Goal: Task Accomplishment & Management: Manage account settings

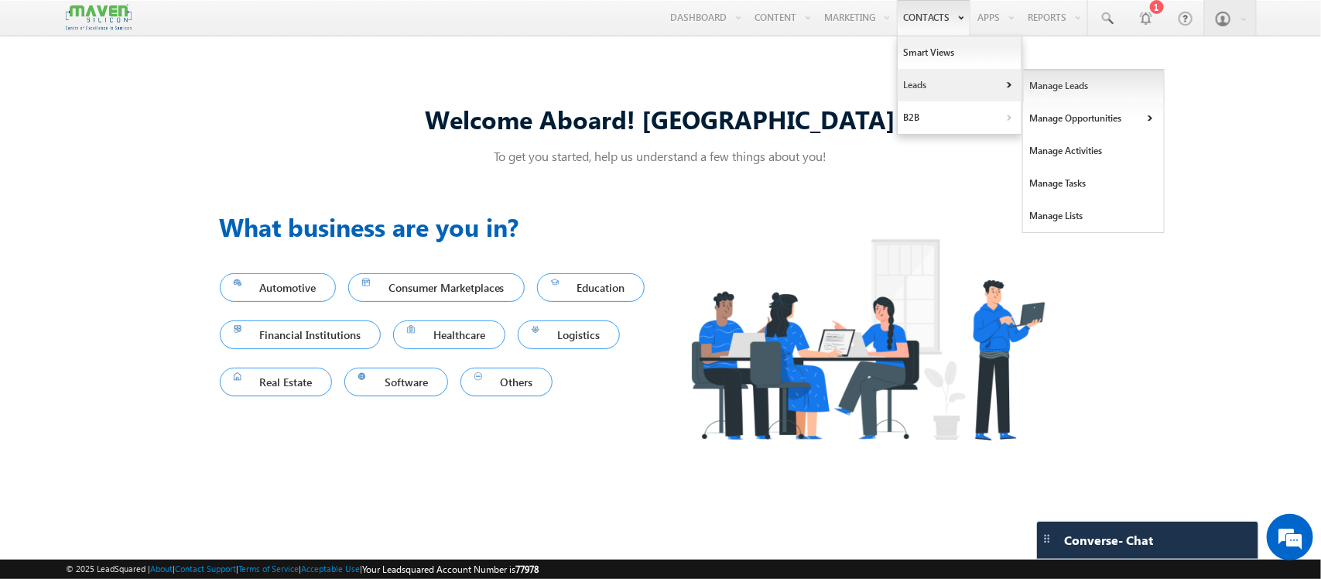
click at [1031, 87] on link "Manage Leads" at bounding box center [1094, 86] width 142 height 32
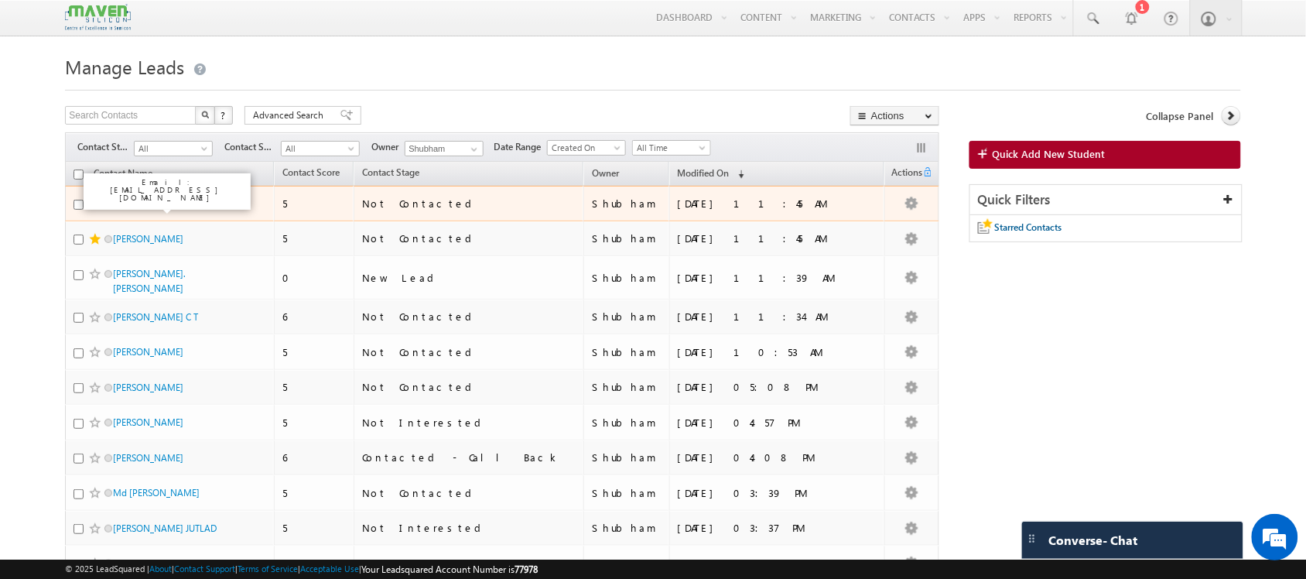
click at [173, 207] on link "[PERSON_NAME]" at bounding box center [148, 203] width 70 height 12
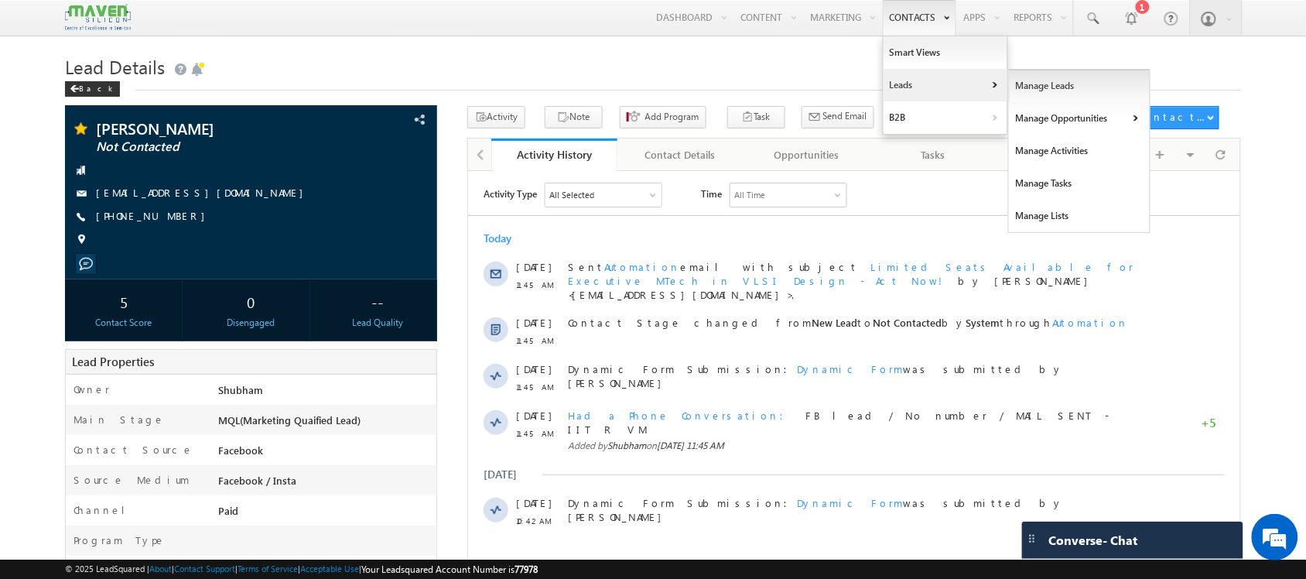
click at [1019, 83] on link "Manage Leads" at bounding box center [1080, 86] width 142 height 32
click at [1021, 93] on link "Manage Leads" at bounding box center [1080, 86] width 142 height 32
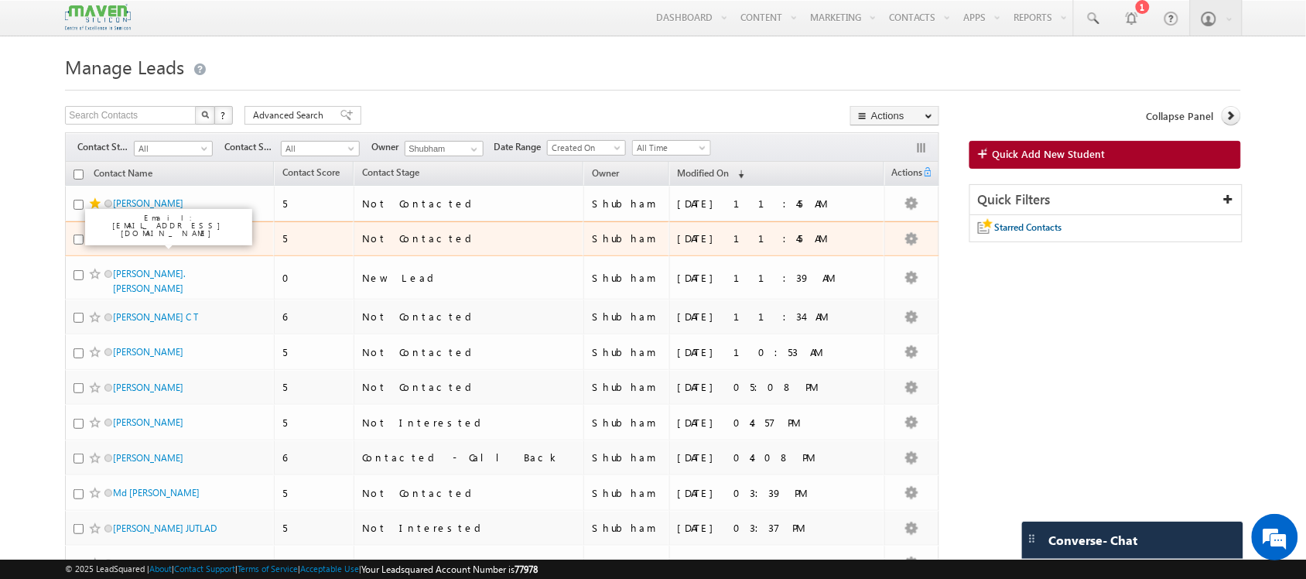
click at [156, 244] on link "[PERSON_NAME]" at bounding box center [148, 239] width 70 height 12
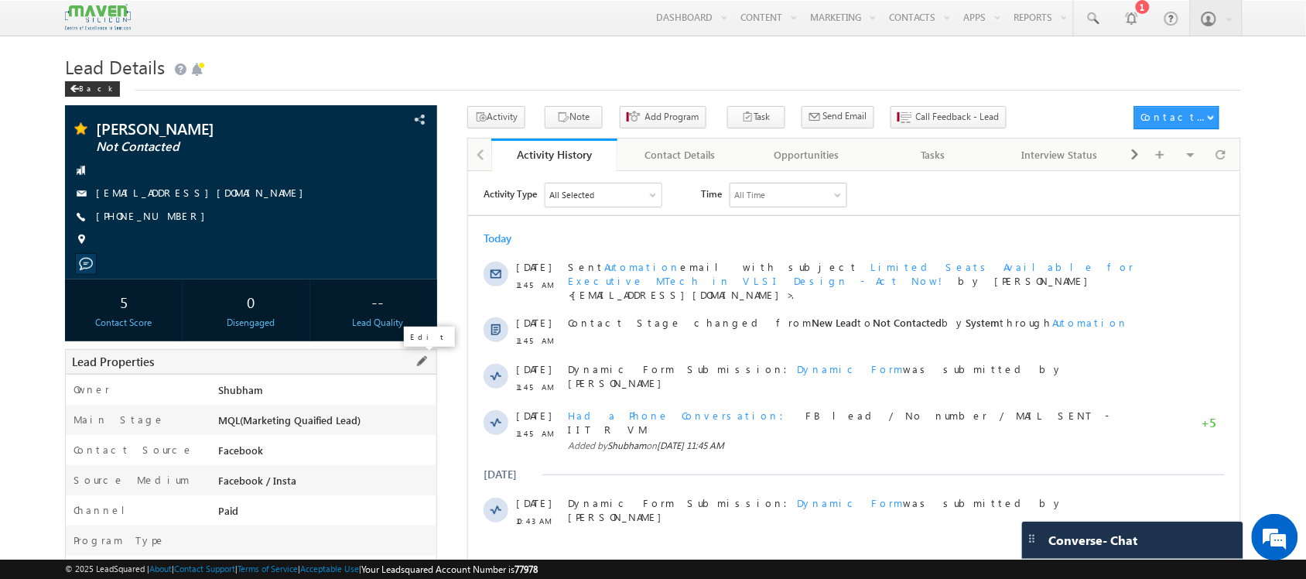
click at [426, 362] on span at bounding box center [421, 361] width 17 height 17
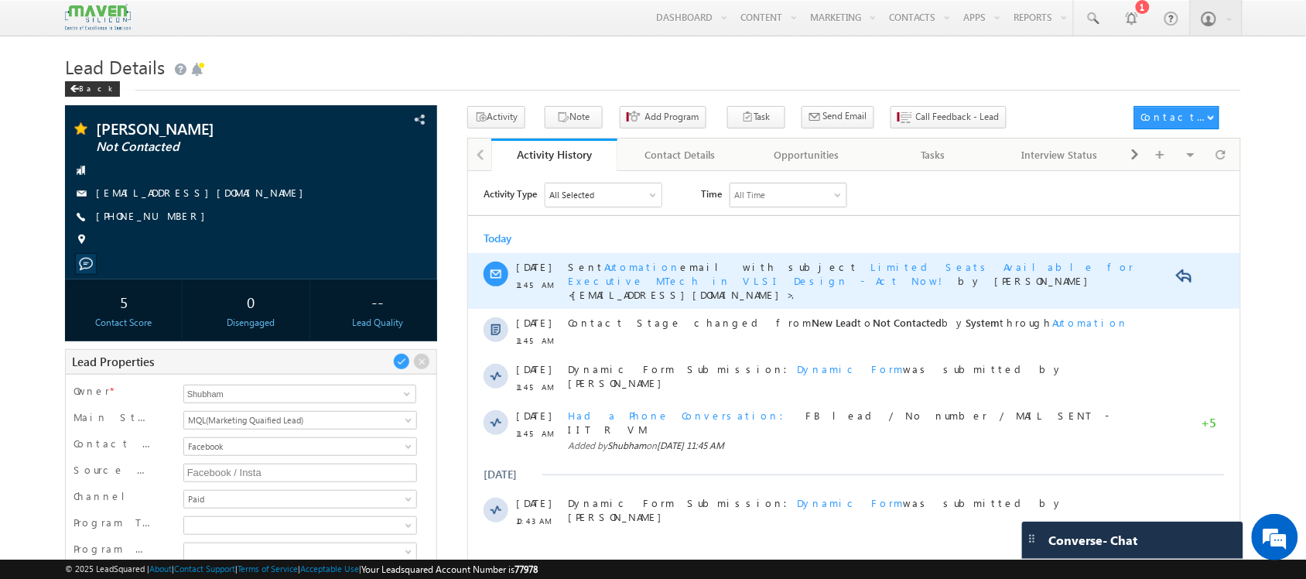
click at [791, 265] on span "Limited Seats Available for Executive MTech in VLSI Design - Act Now!" at bounding box center [850, 272] width 566 height 27
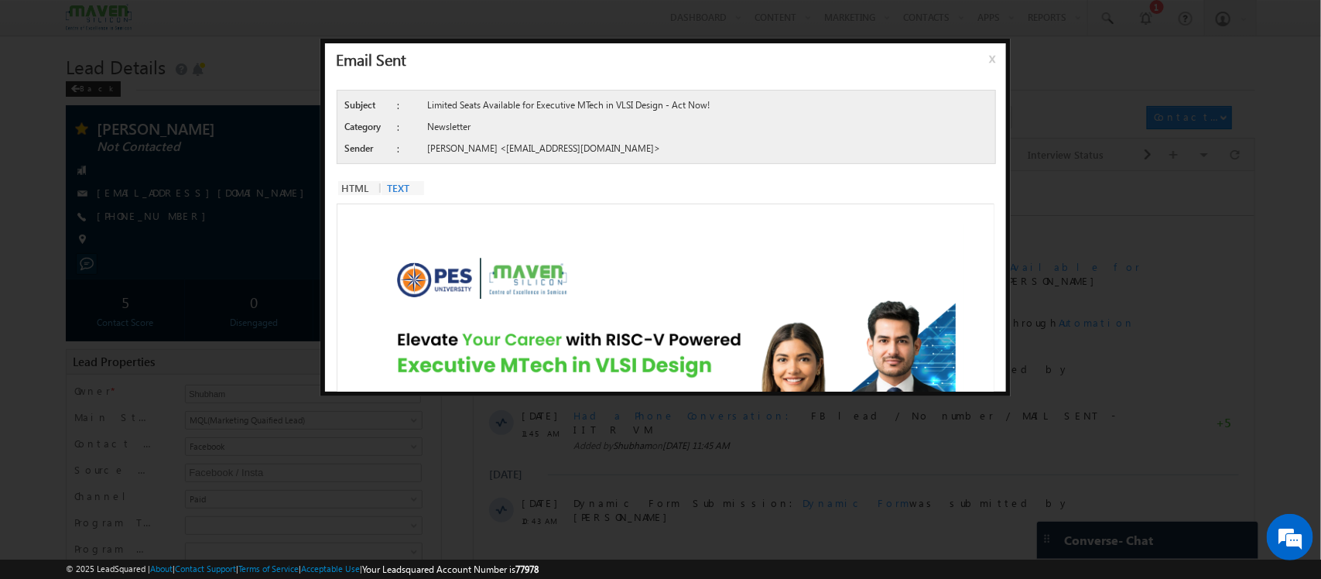
drag, startPoint x: 1078, startPoint y: 294, endPoint x: 983, endPoint y: 113, distance: 204.5
click at [1078, 294] on div at bounding box center [660, 289] width 1321 height 579
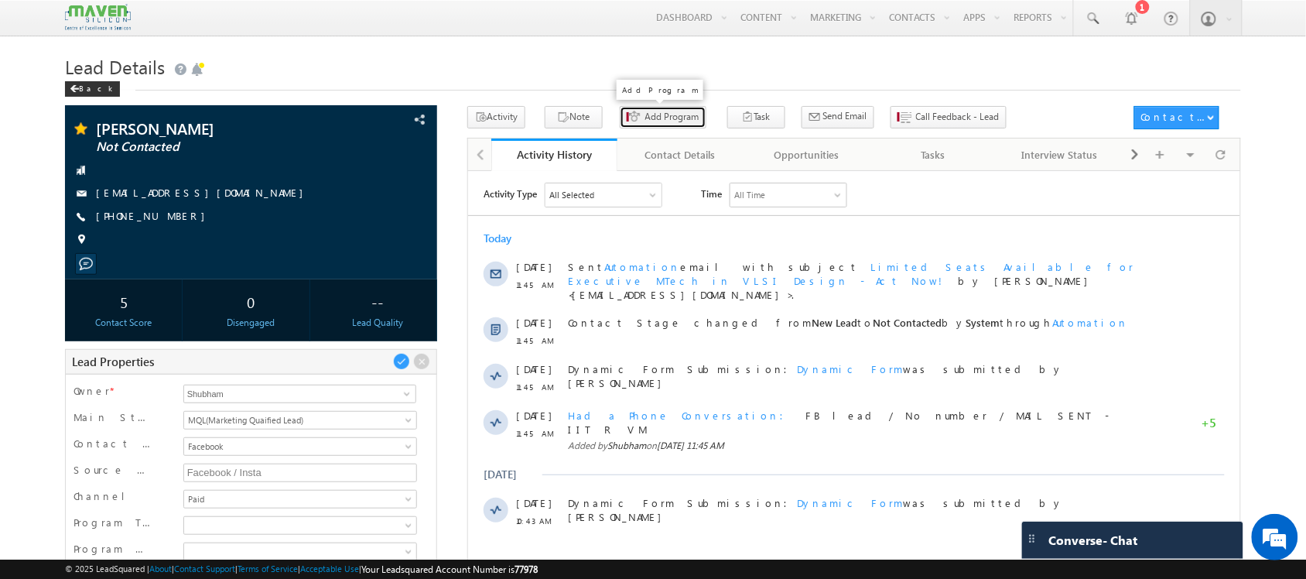
click at [655, 125] on button "Add Program" at bounding box center [663, 117] width 87 height 22
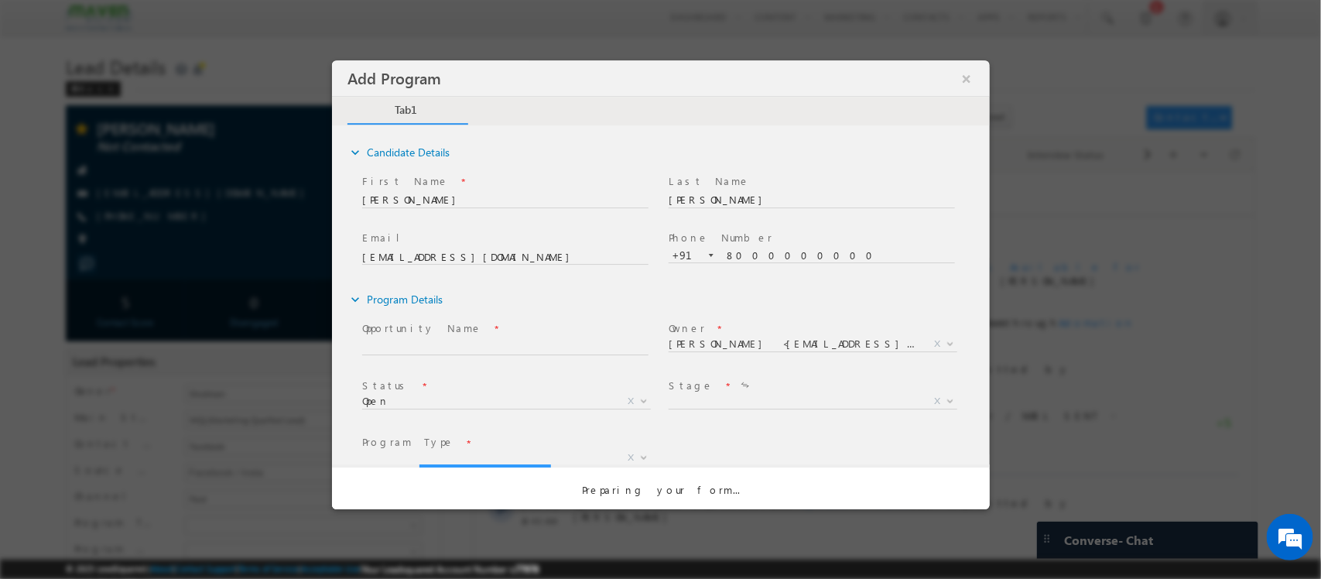
select select "Prospecting"
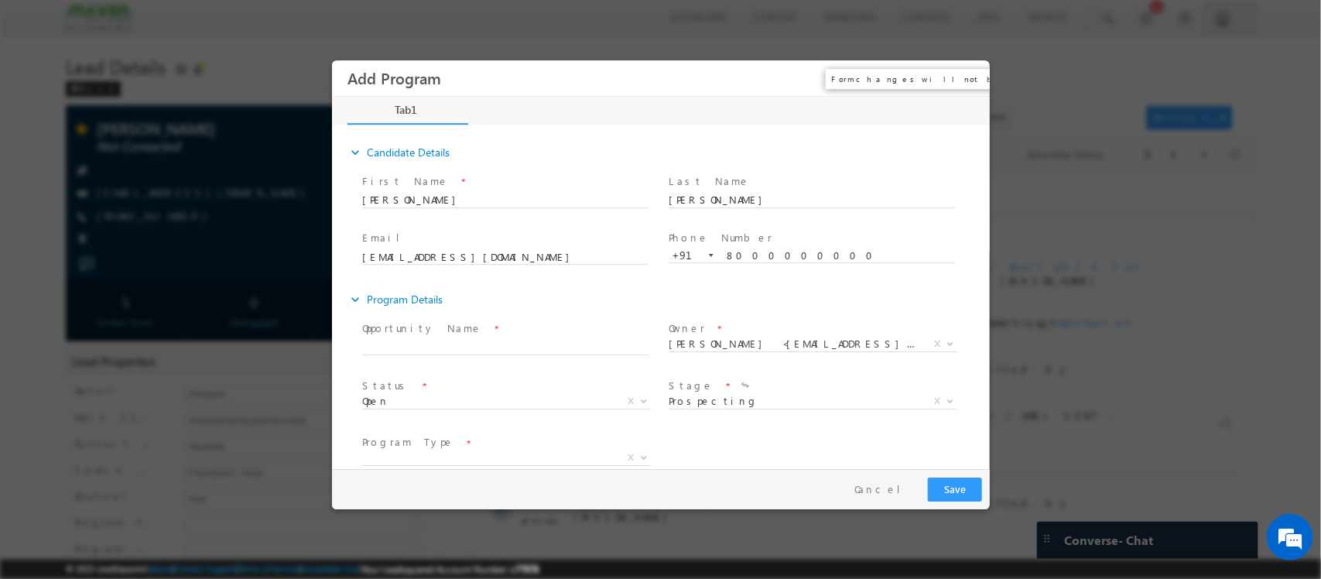
click at [968, 67] on button "×" at bounding box center [965, 78] width 26 height 29
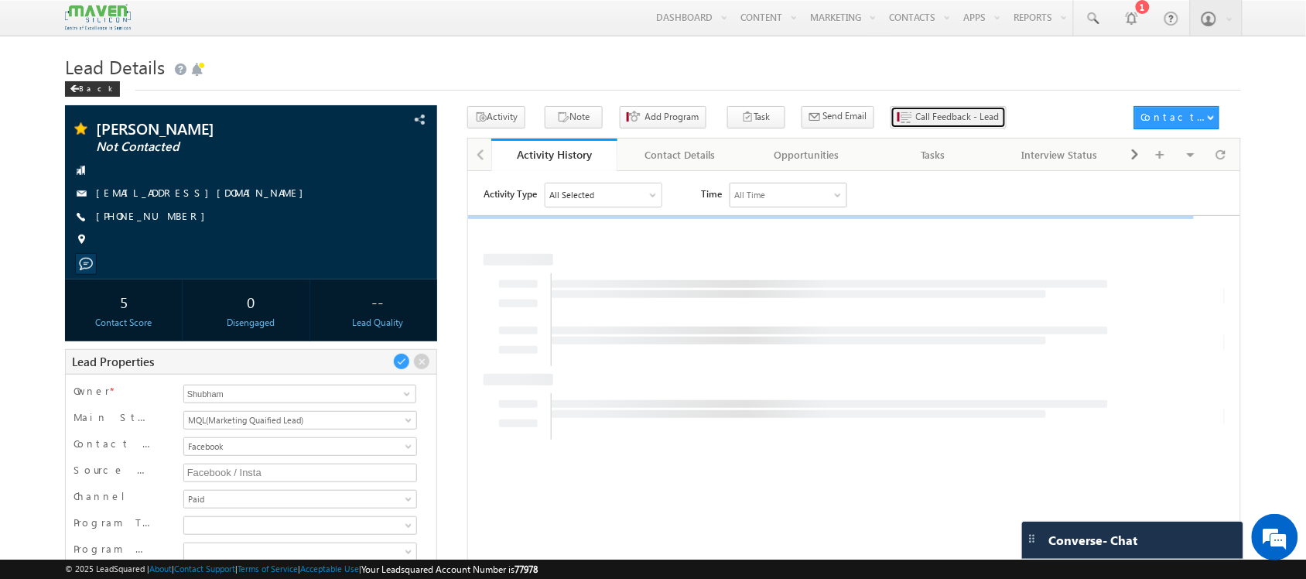
click at [916, 115] on span "Call Feedback - Lead" at bounding box center [958, 117] width 84 height 14
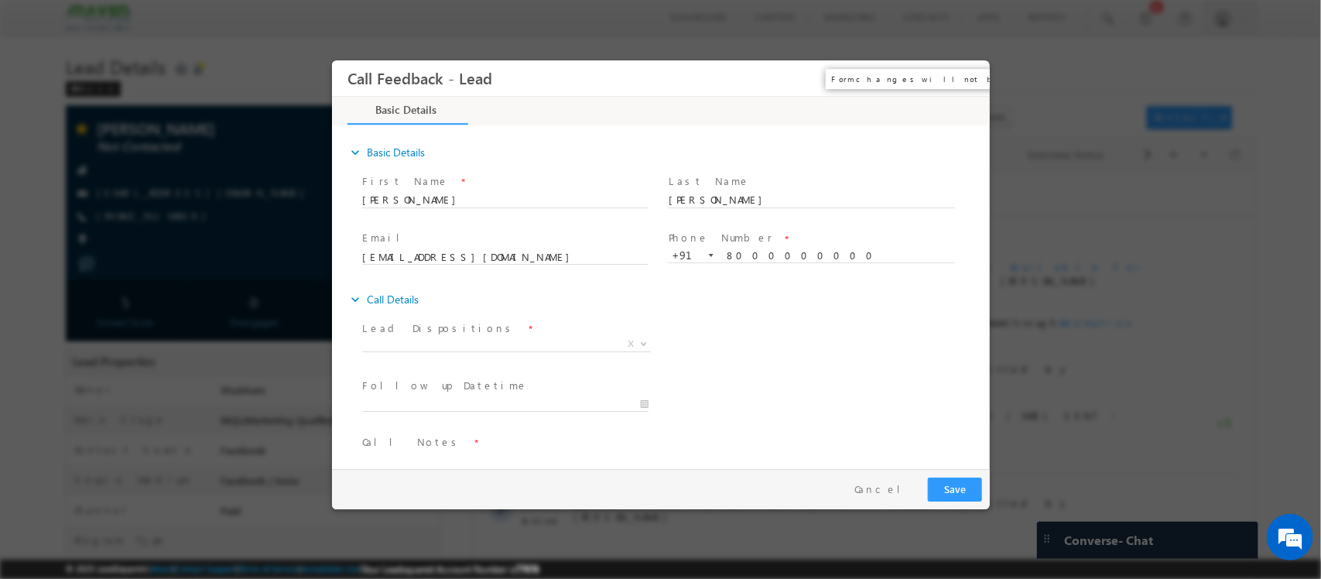
click at [966, 75] on button "×" at bounding box center [965, 78] width 26 height 29
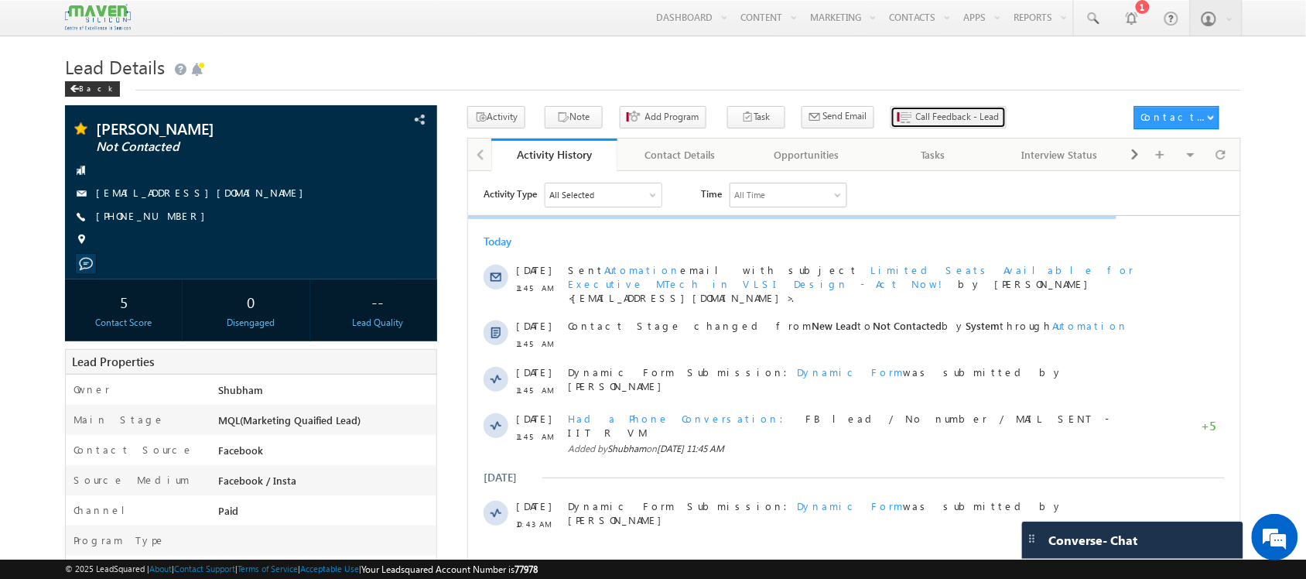
click at [916, 117] on span "Call Feedback - Lead" at bounding box center [958, 117] width 84 height 14
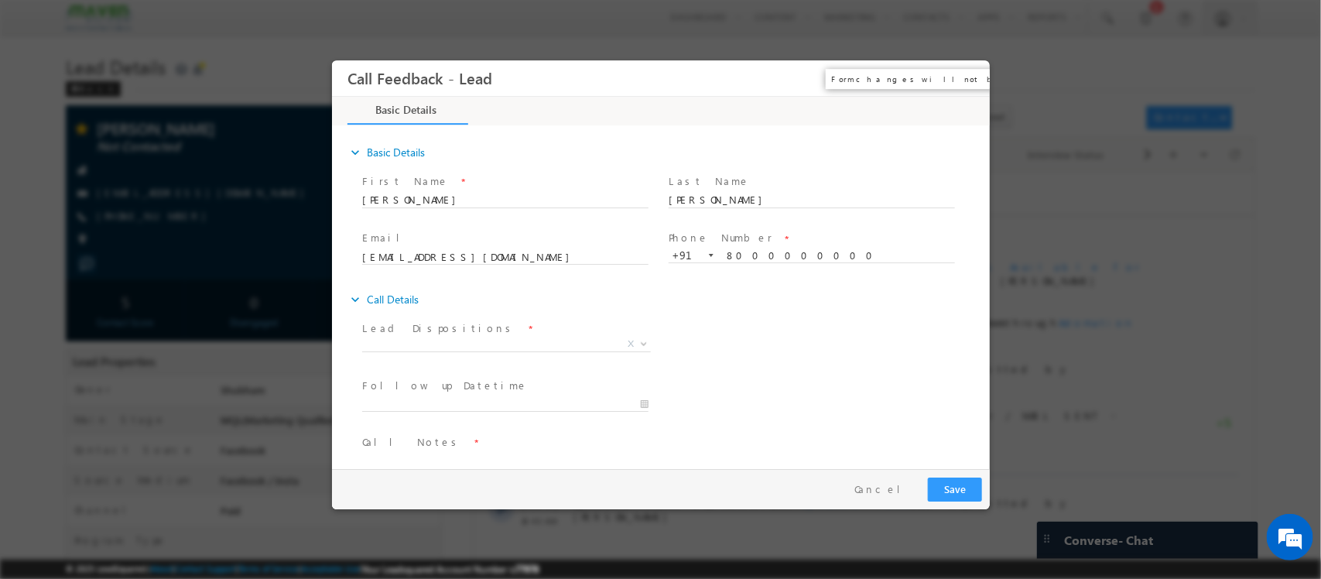
click at [962, 87] on button "×" at bounding box center [965, 78] width 26 height 29
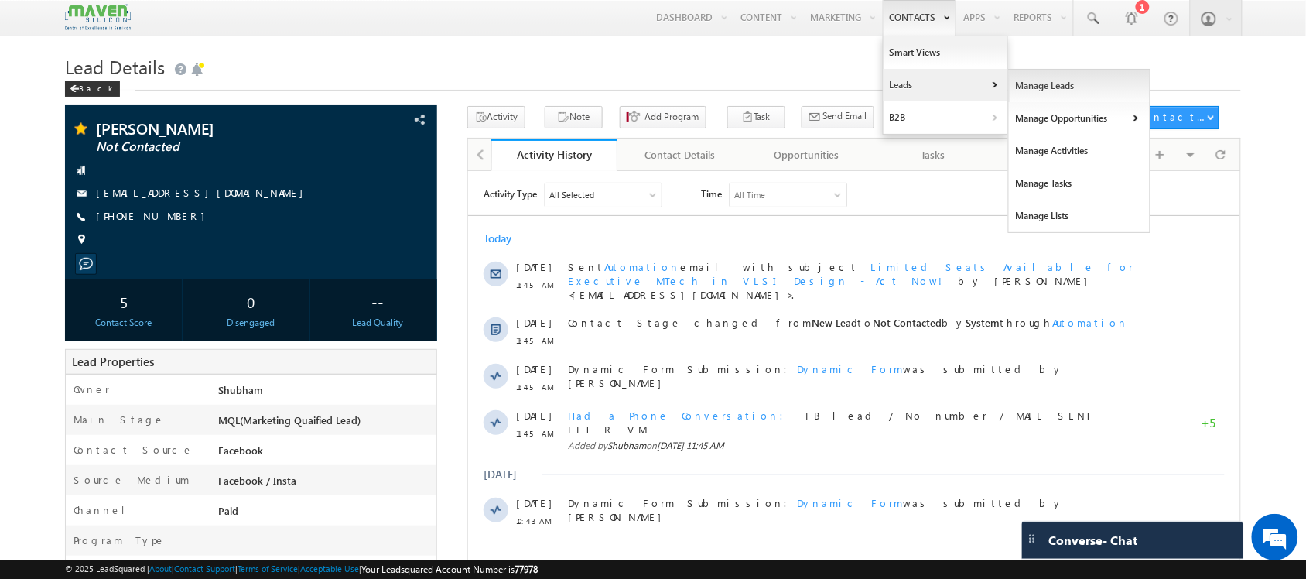
click at [1027, 91] on link "Manage Leads" at bounding box center [1080, 86] width 142 height 32
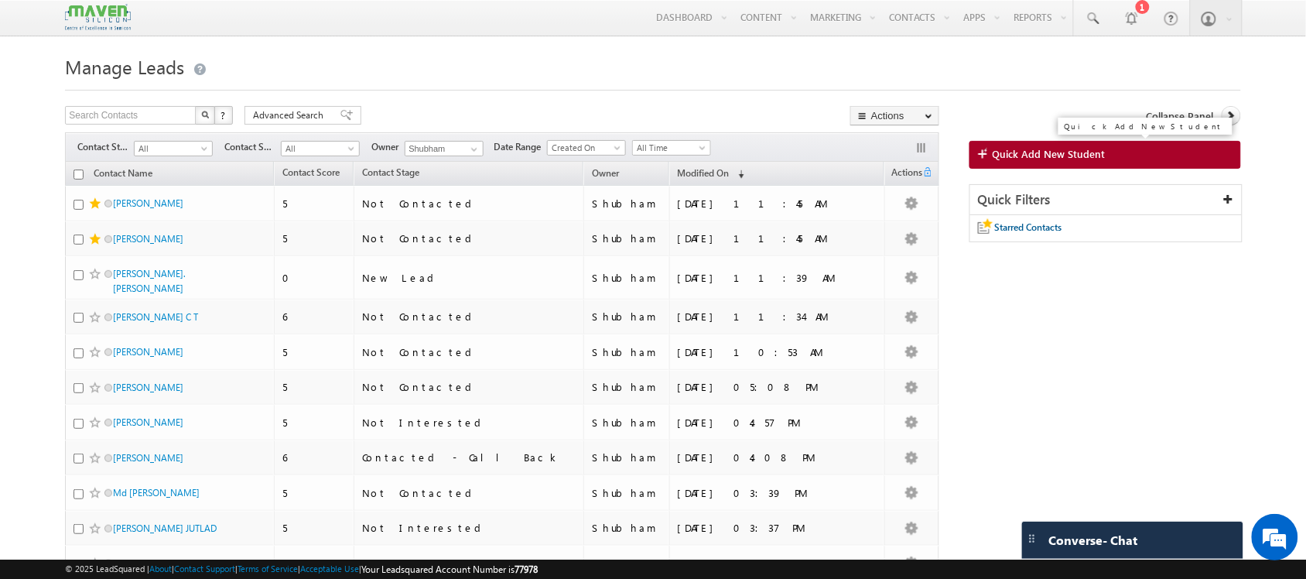
click at [1143, 145] on link "Quick Add New Student" at bounding box center [1105, 155] width 272 height 28
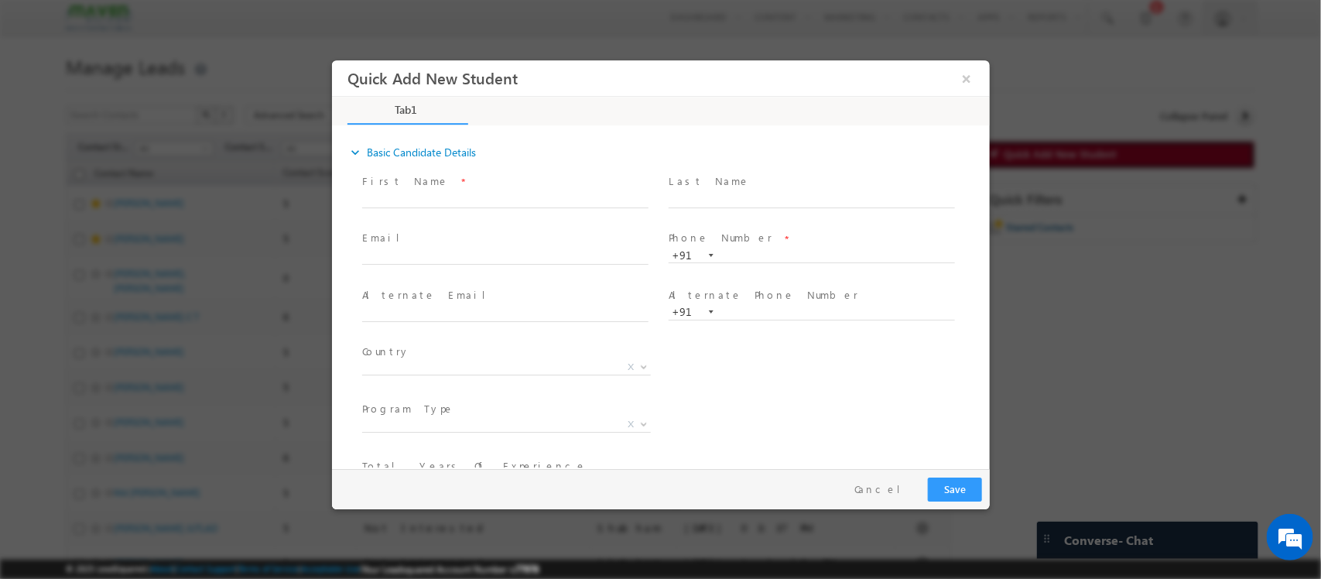
scroll to position [78, 0]
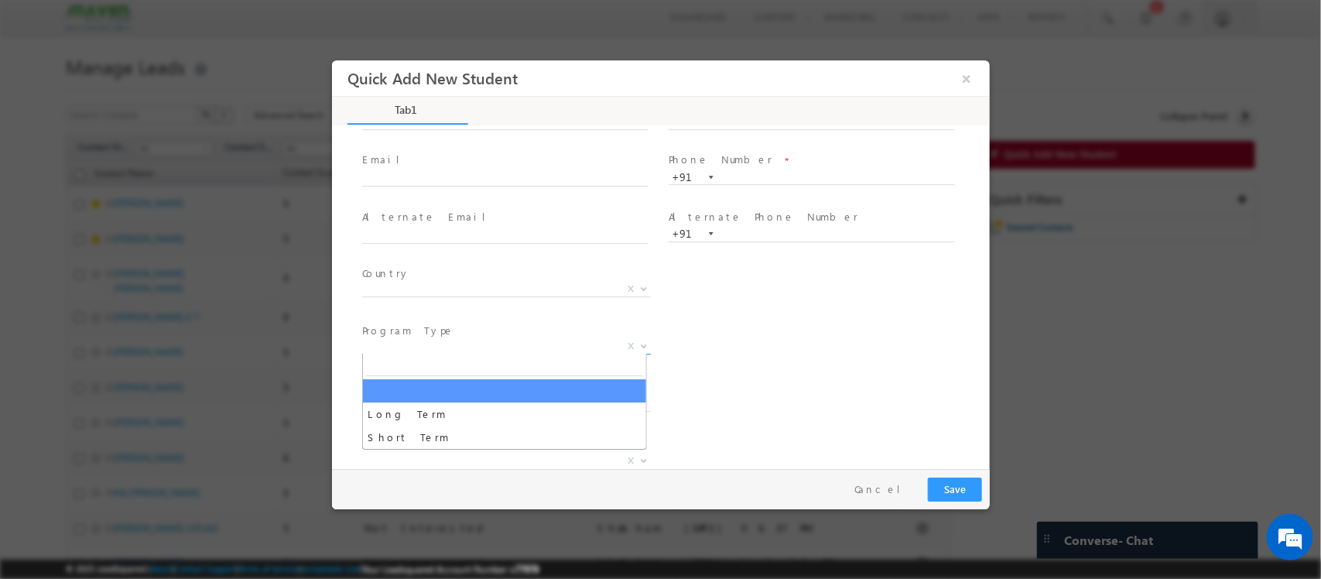
click at [510, 344] on span "X" at bounding box center [505, 346] width 289 height 15
click at [805, 350] on div "City * X Others x Program Type * Long Term Short Term X" at bounding box center [673, 348] width 631 height 57
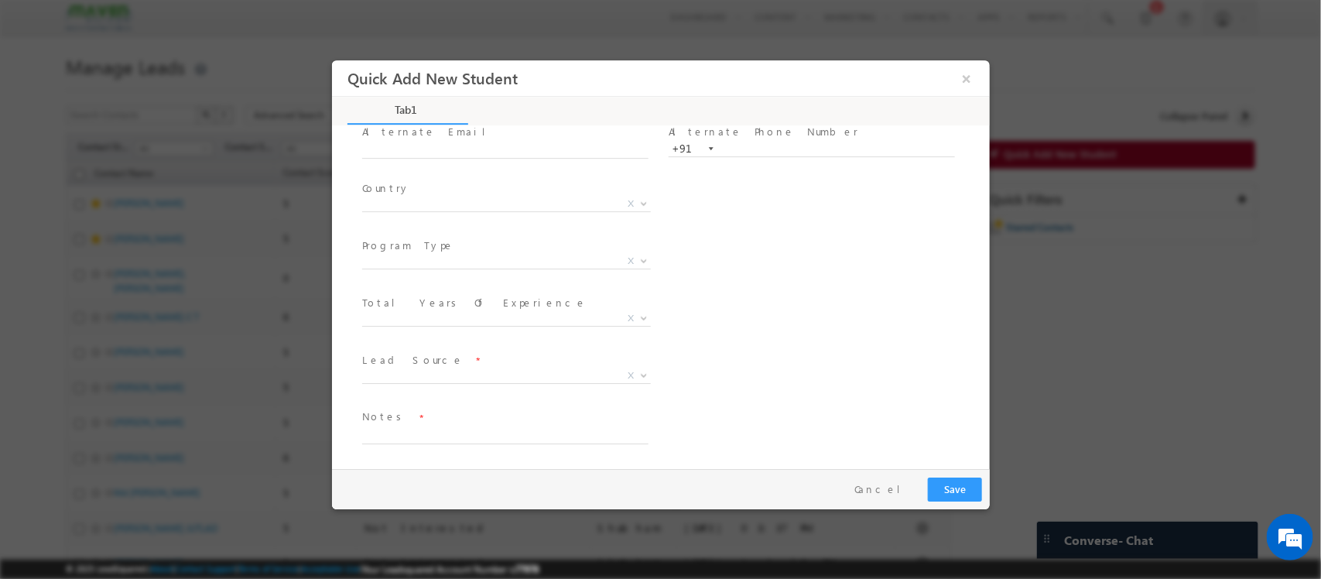
scroll to position [136, 0]
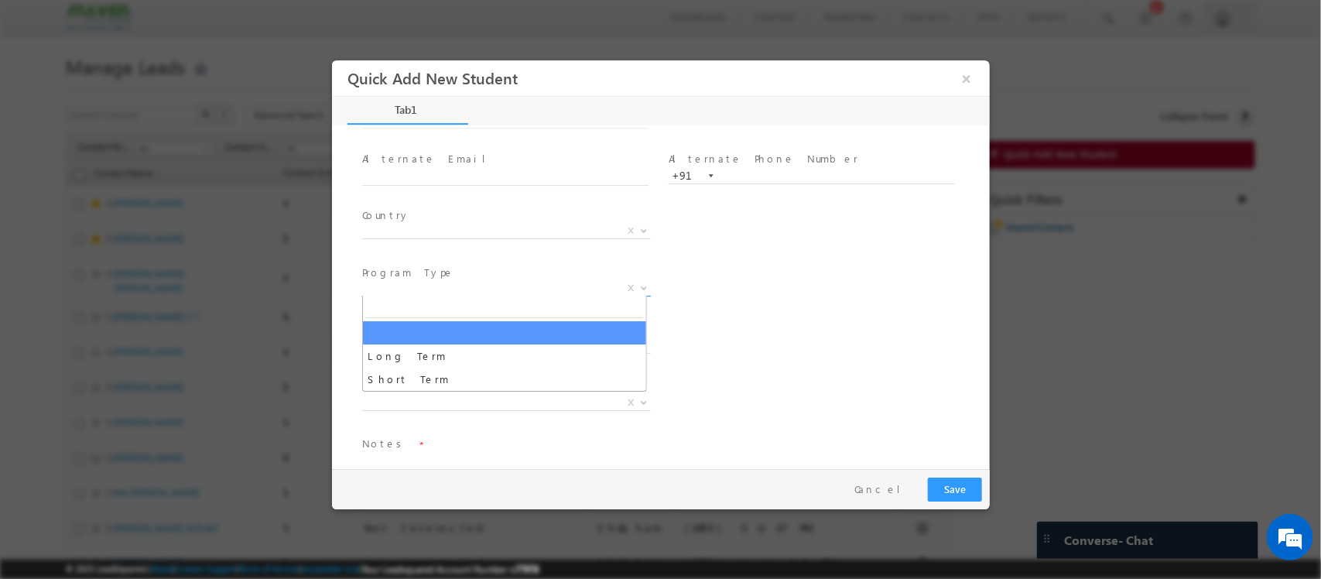
click at [519, 285] on span "X" at bounding box center [505, 288] width 289 height 15
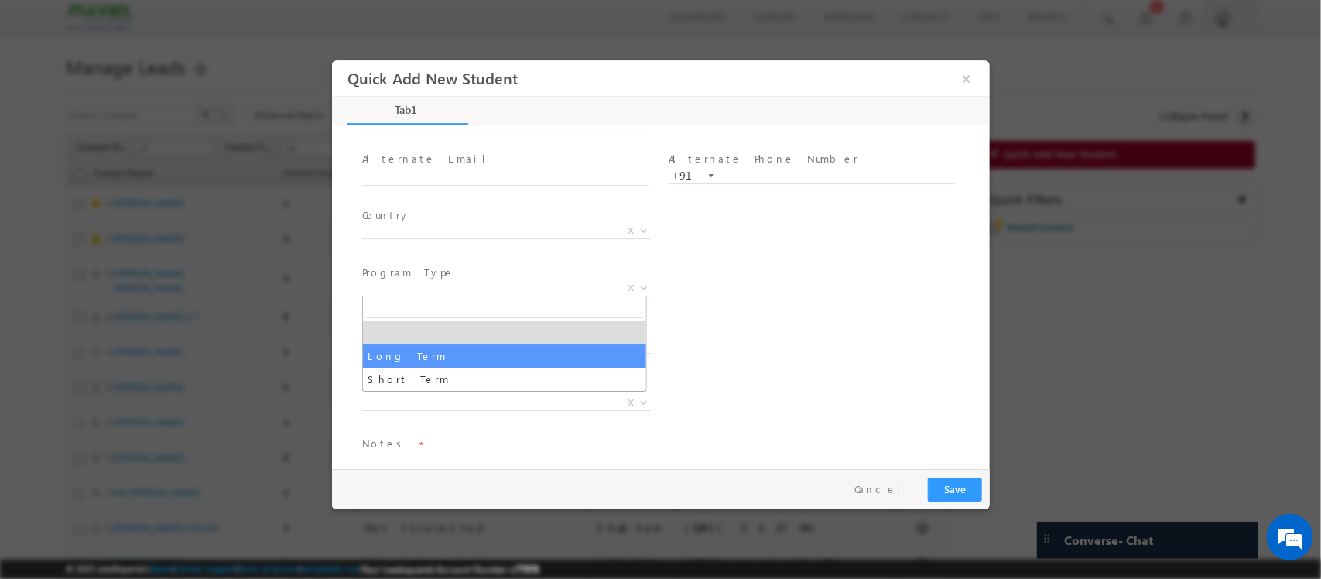
select select "Long Term"
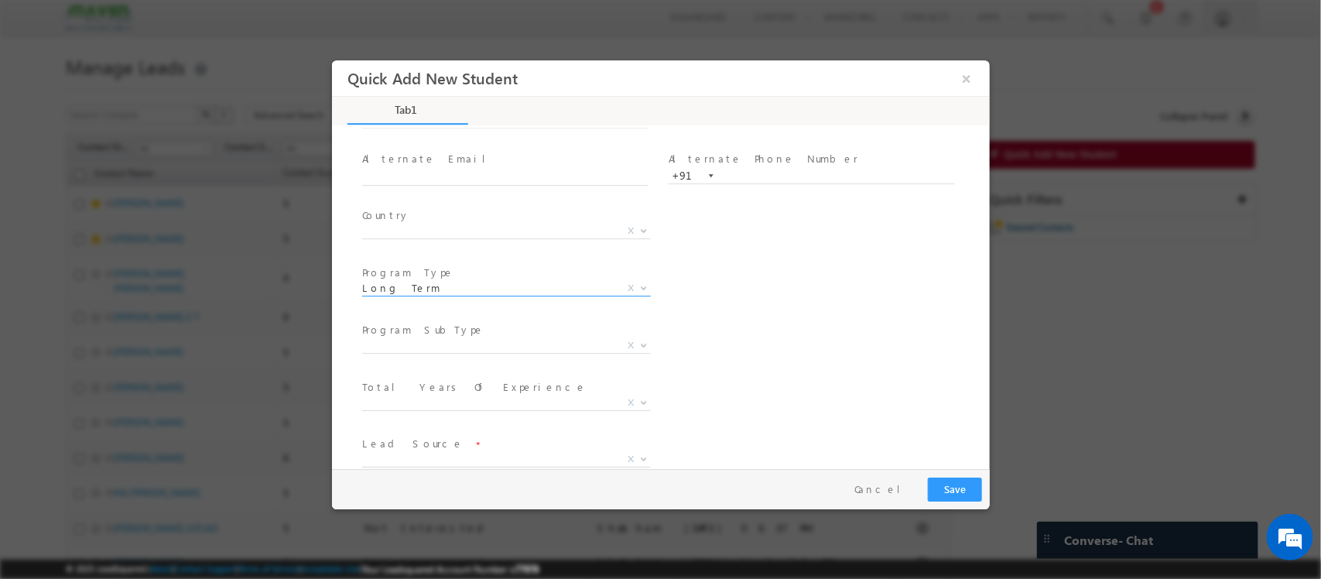
scroll to position [220, 0]
click at [525, 261] on span "X" at bounding box center [505, 261] width 289 height 15
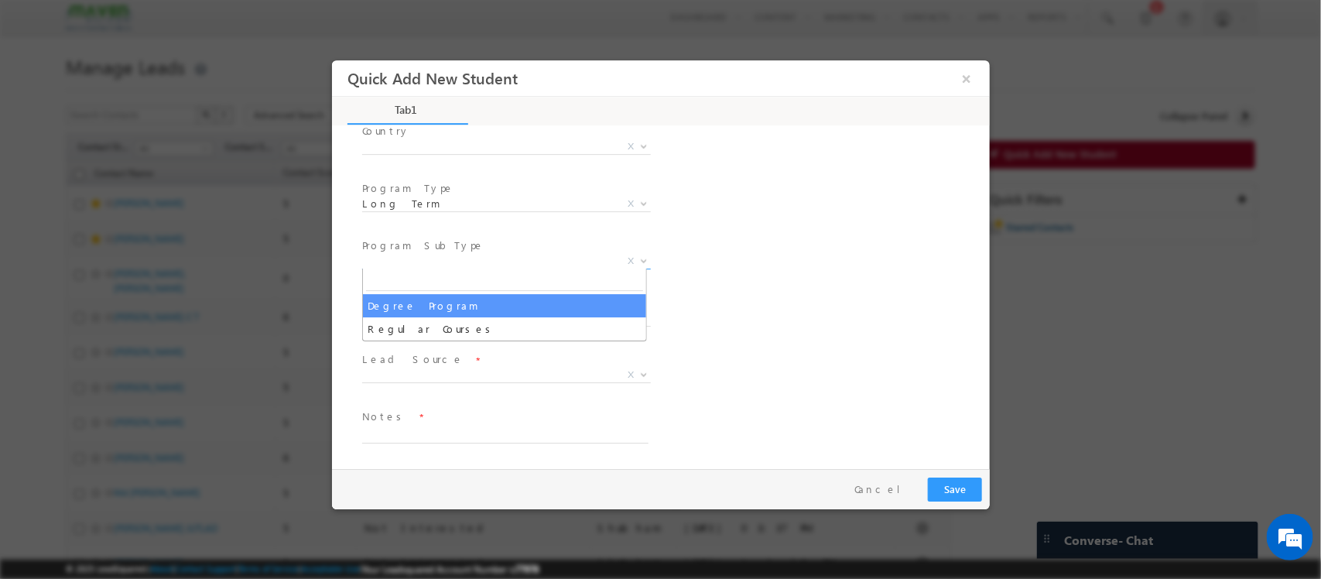
select select "Degree Program"
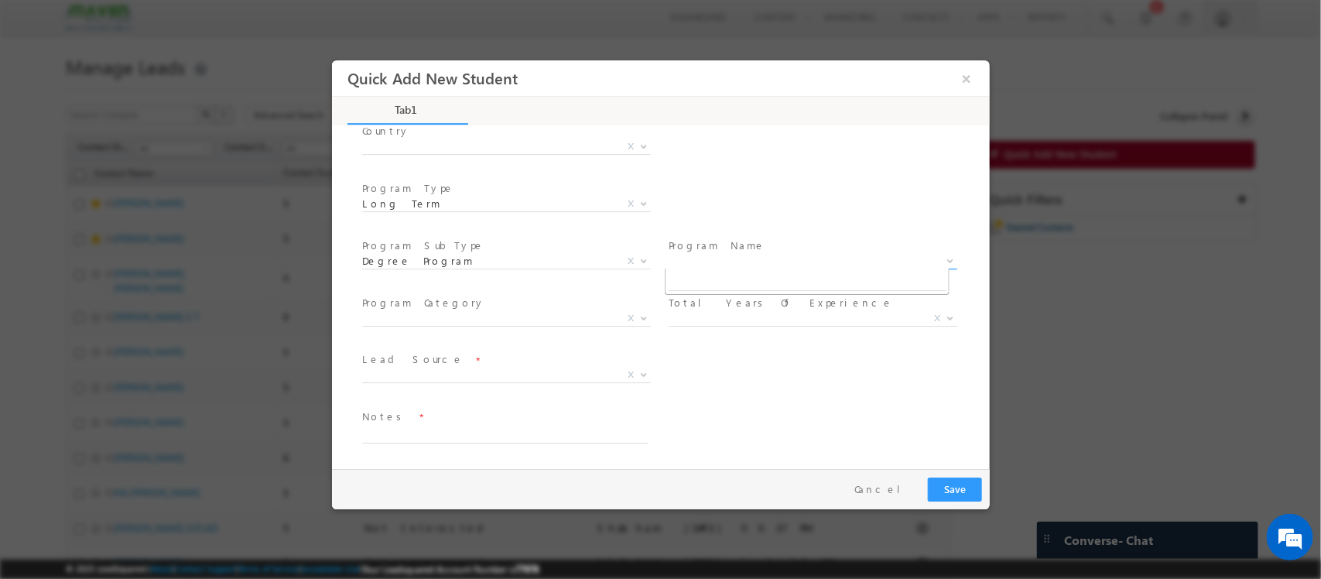
click at [747, 262] on span "X" at bounding box center [812, 261] width 289 height 15
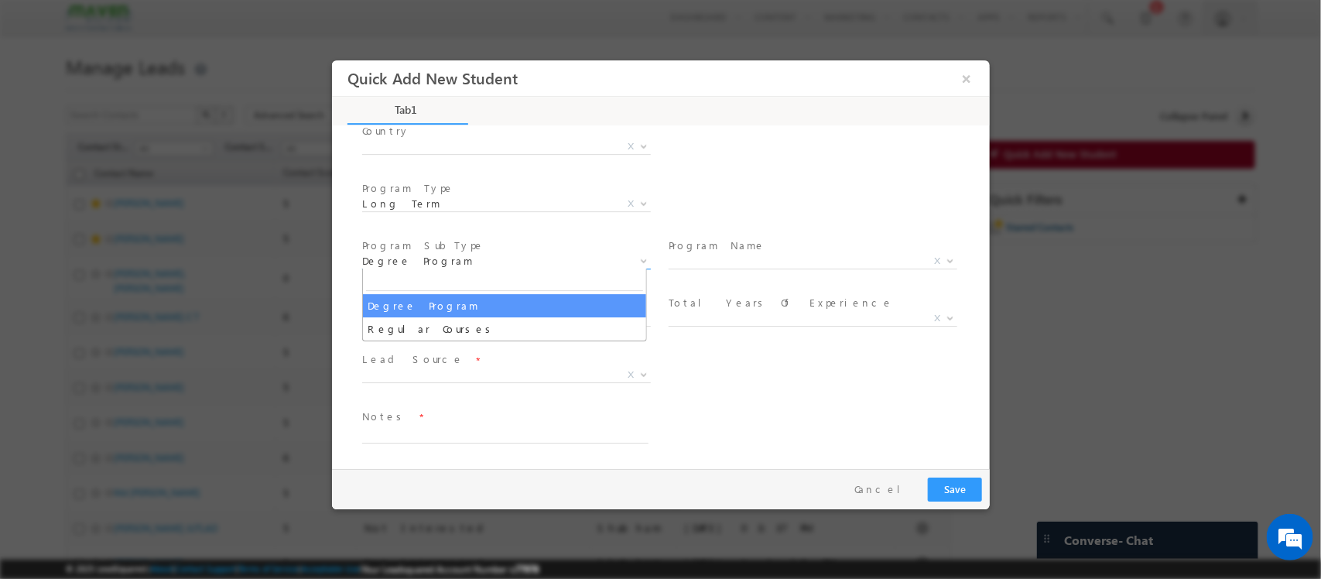
click at [508, 262] on span "Degree Program" at bounding box center [486, 261] width 251 height 14
click at [488, 197] on span "Long Term" at bounding box center [486, 204] width 251 height 14
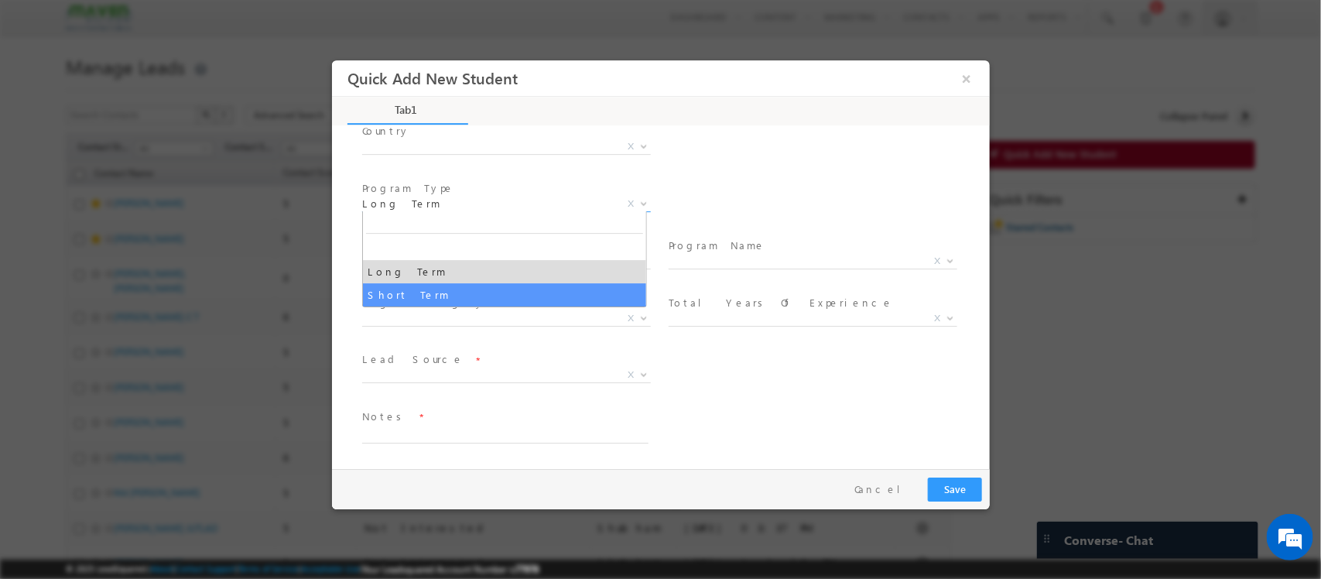
select select "Short Term"
select select
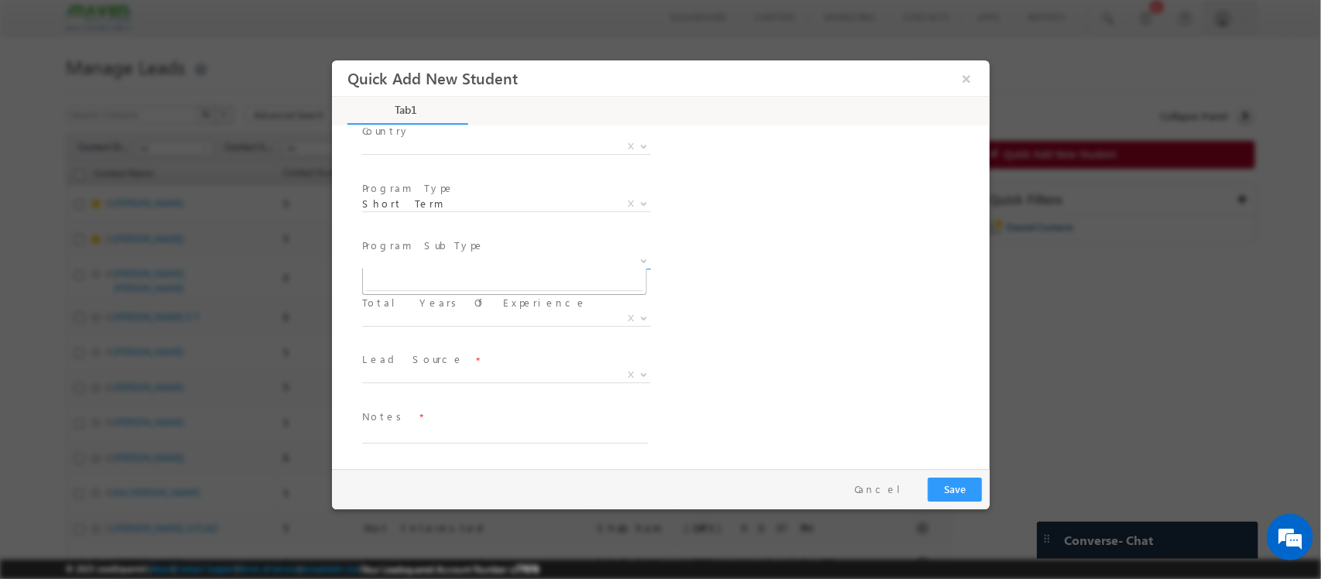
click at [501, 266] on span "X" at bounding box center [511, 264] width 300 height 19
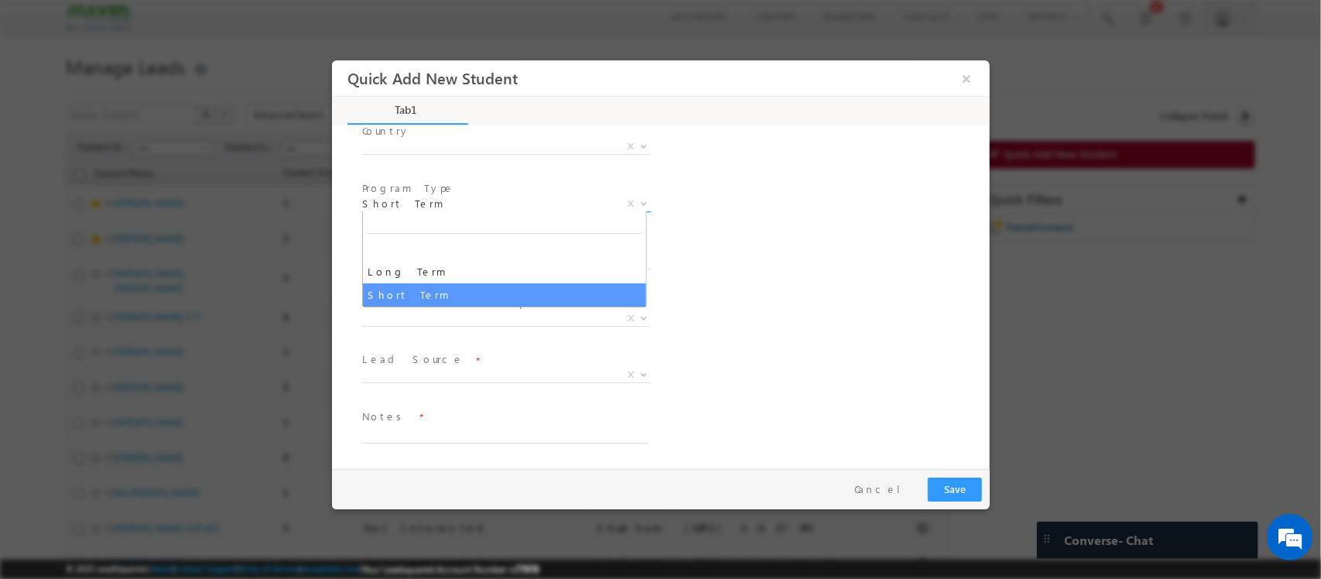
click at [459, 202] on span "Short Term" at bounding box center [486, 204] width 251 height 14
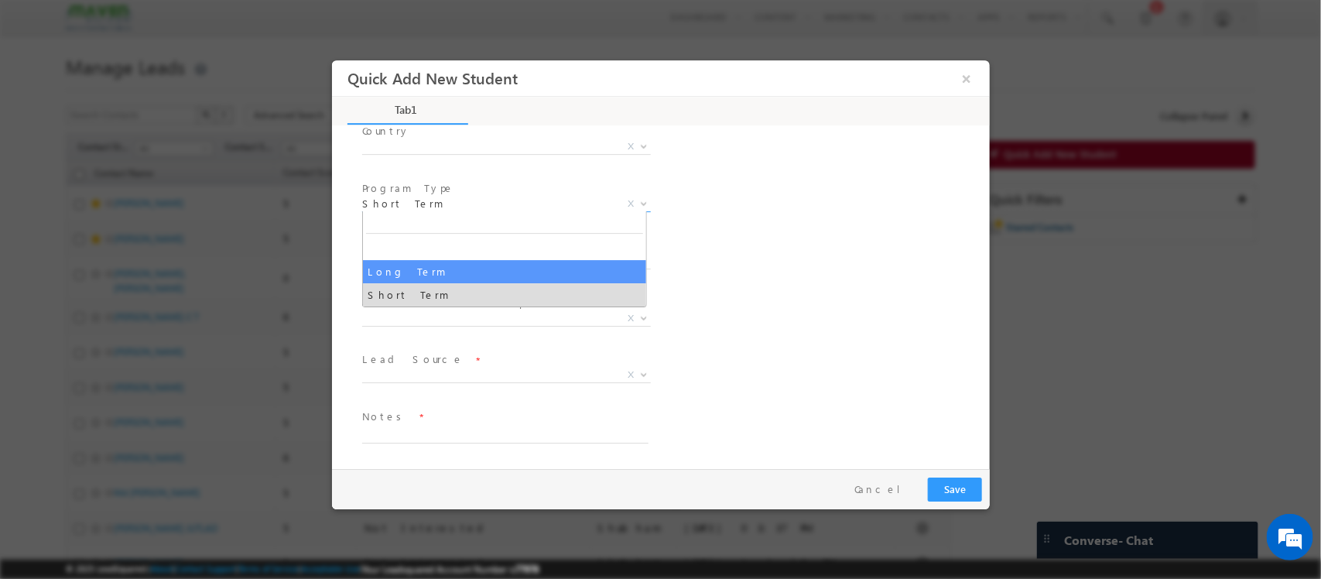
select select "Long Term"
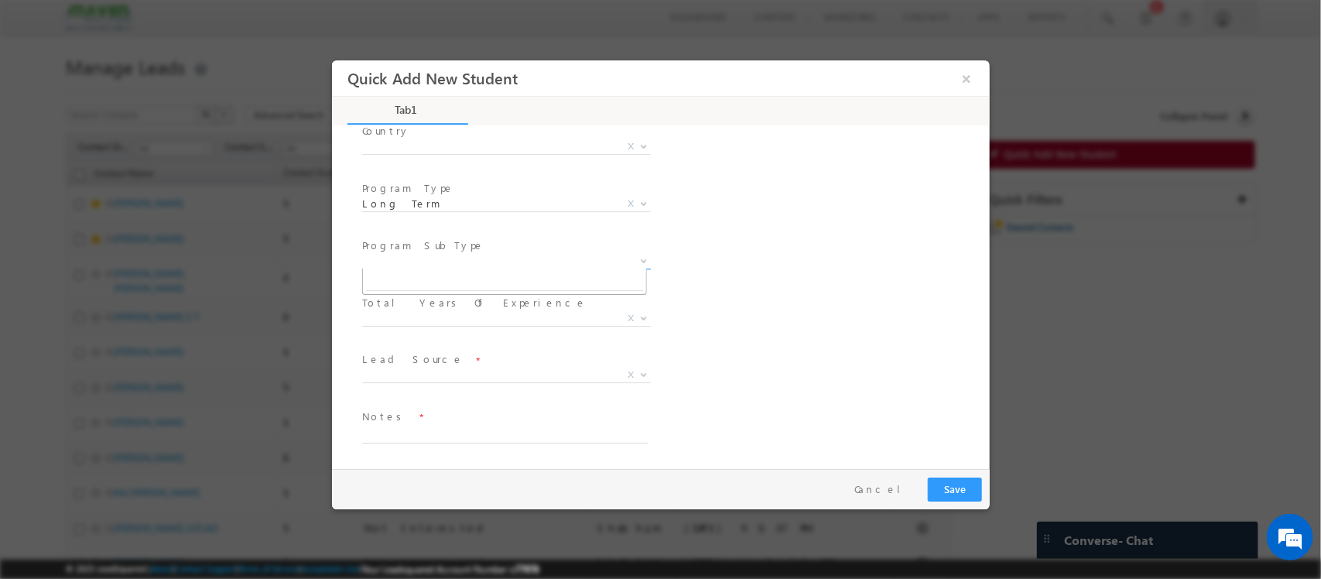
click at [459, 264] on span "X" at bounding box center [505, 261] width 289 height 15
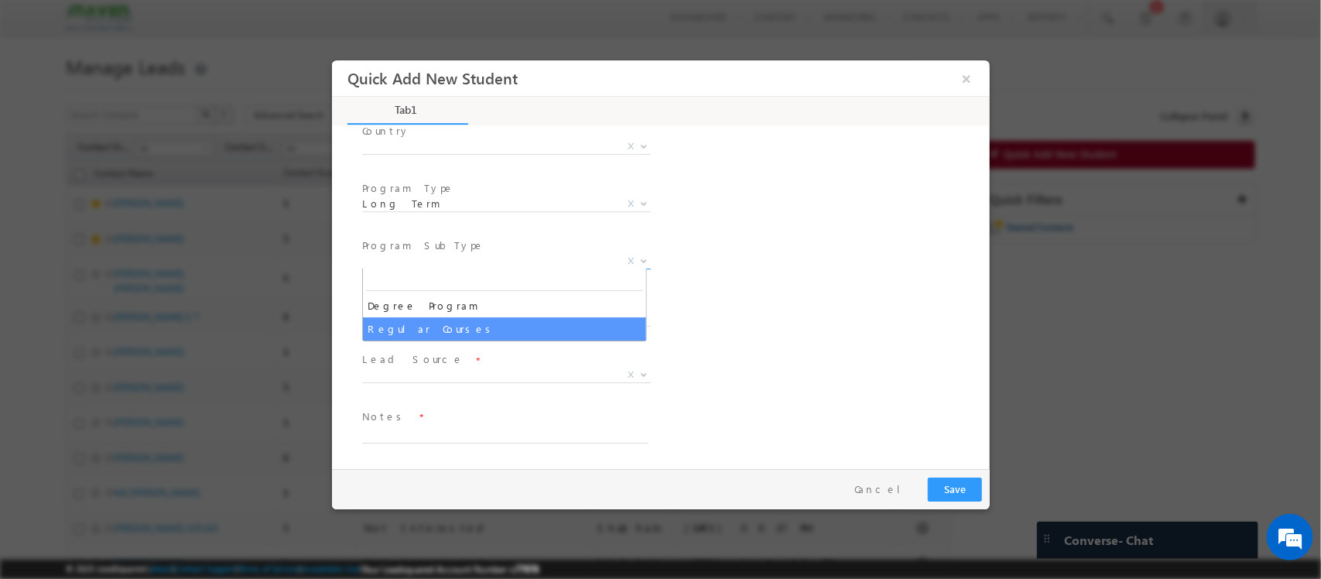
select select "Regular Courses"
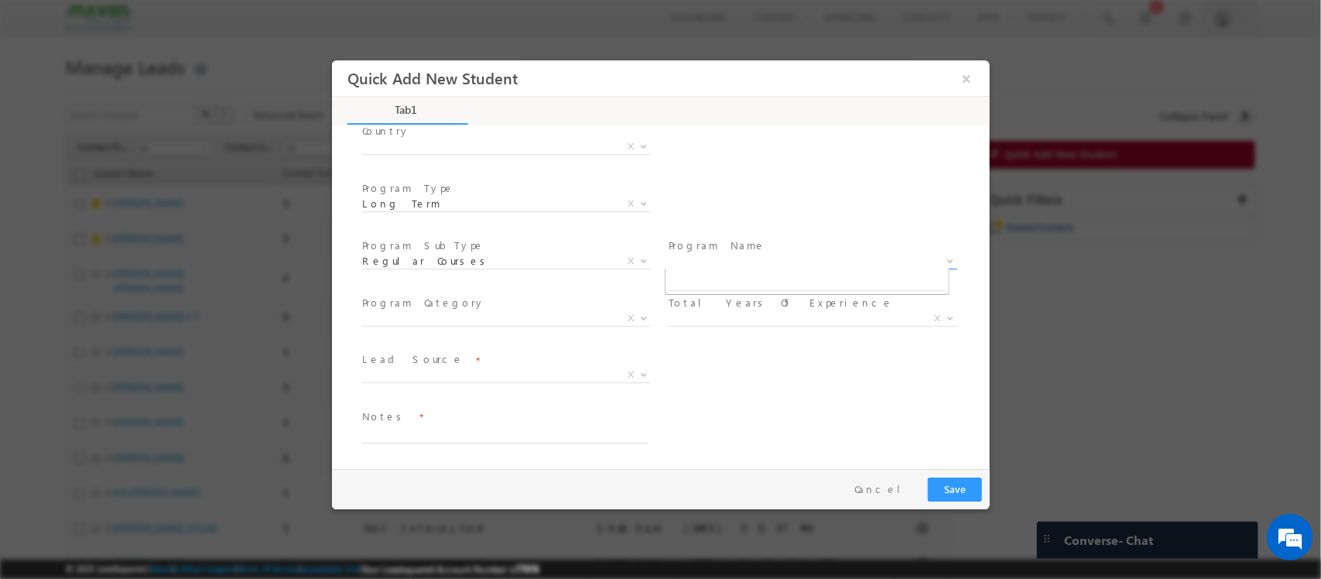
click at [720, 262] on span "X" at bounding box center [812, 261] width 289 height 15
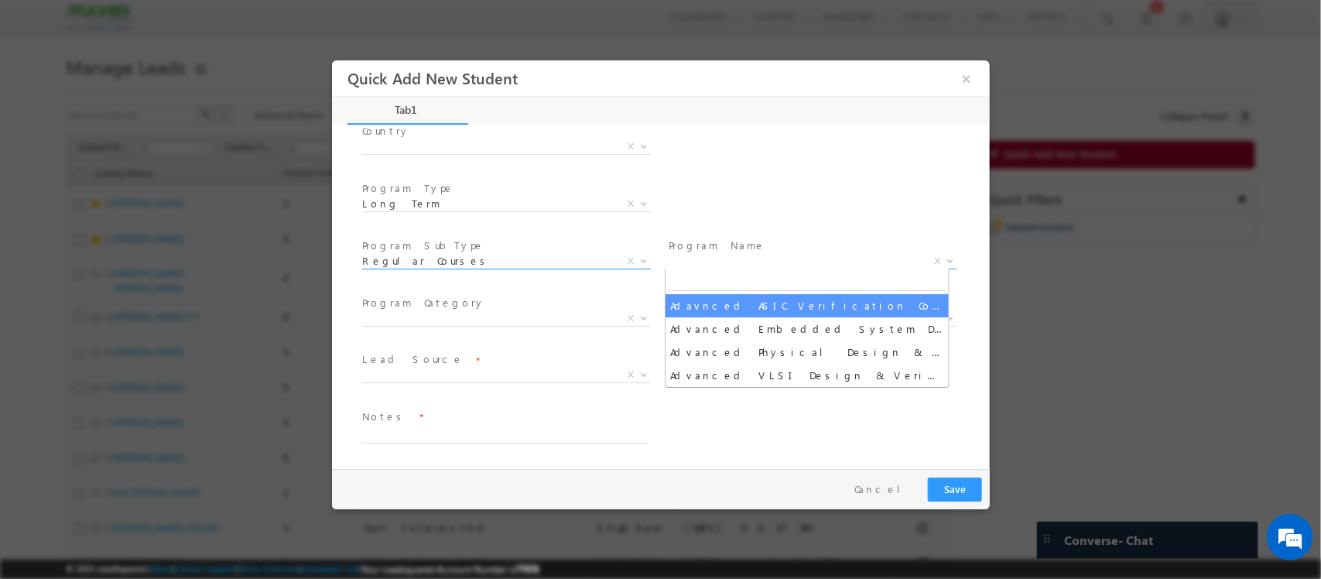
click at [533, 256] on span "Regular Courses" at bounding box center [486, 261] width 251 height 14
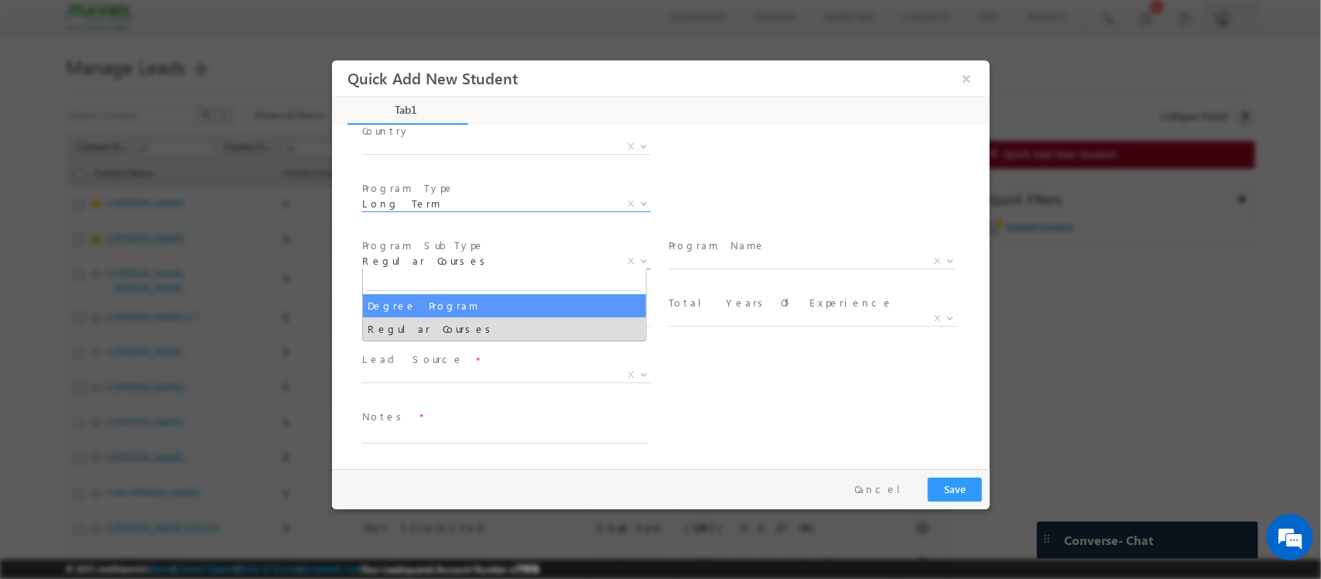
click at [525, 200] on span "Long Term" at bounding box center [486, 204] width 251 height 14
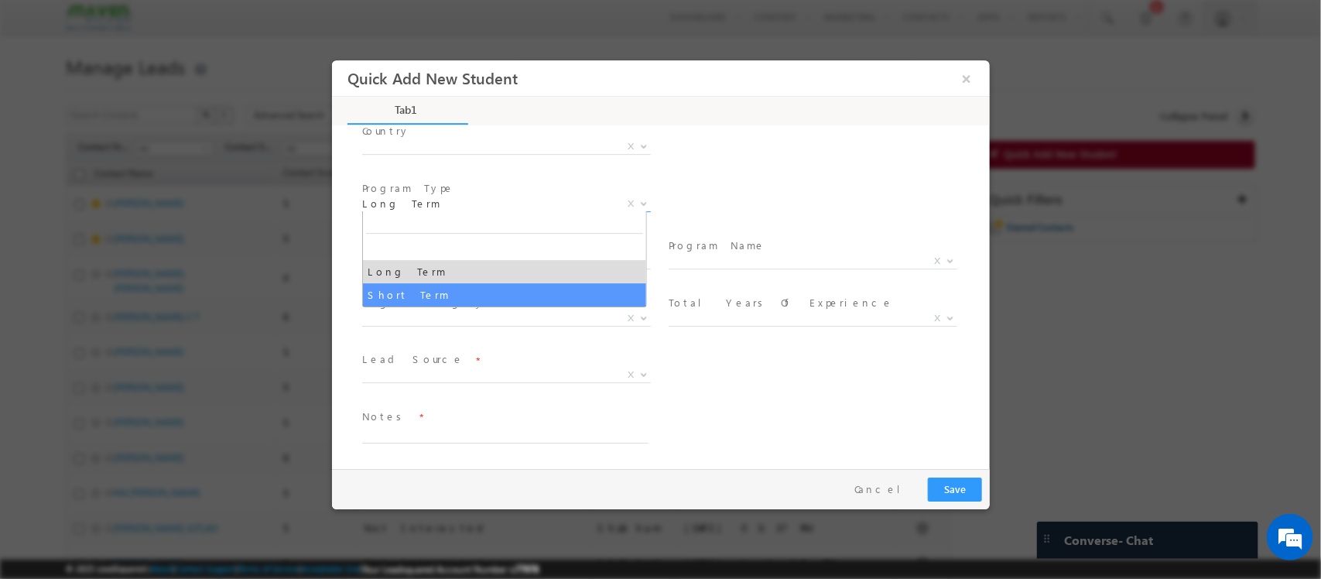
select select "Short Term"
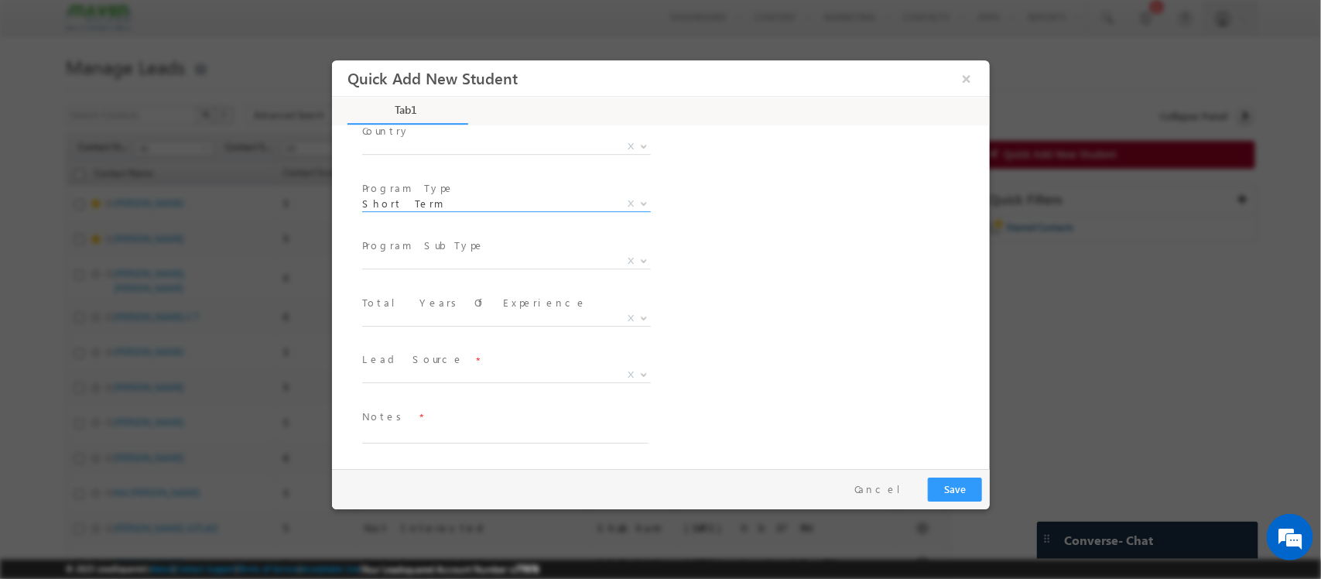
select select "Regular Courses"
click at [705, 255] on span "X" at bounding box center [812, 261] width 289 height 15
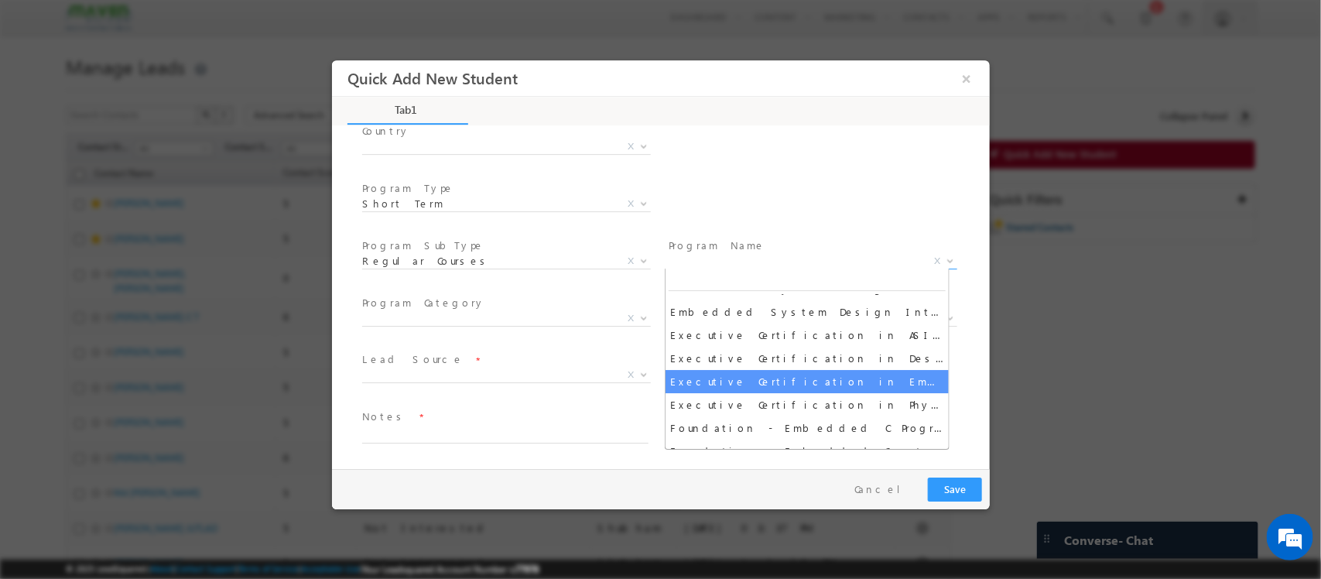
scroll to position [225, 0]
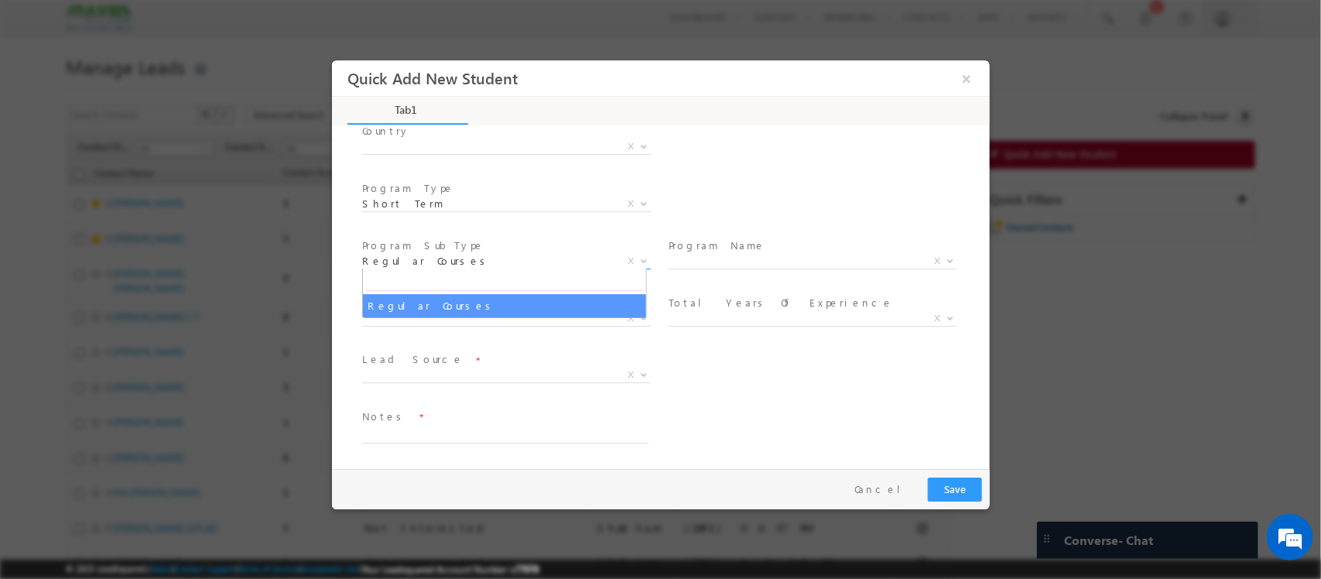
click at [569, 257] on span "Regular Courses" at bounding box center [486, 261] width 251 height 14
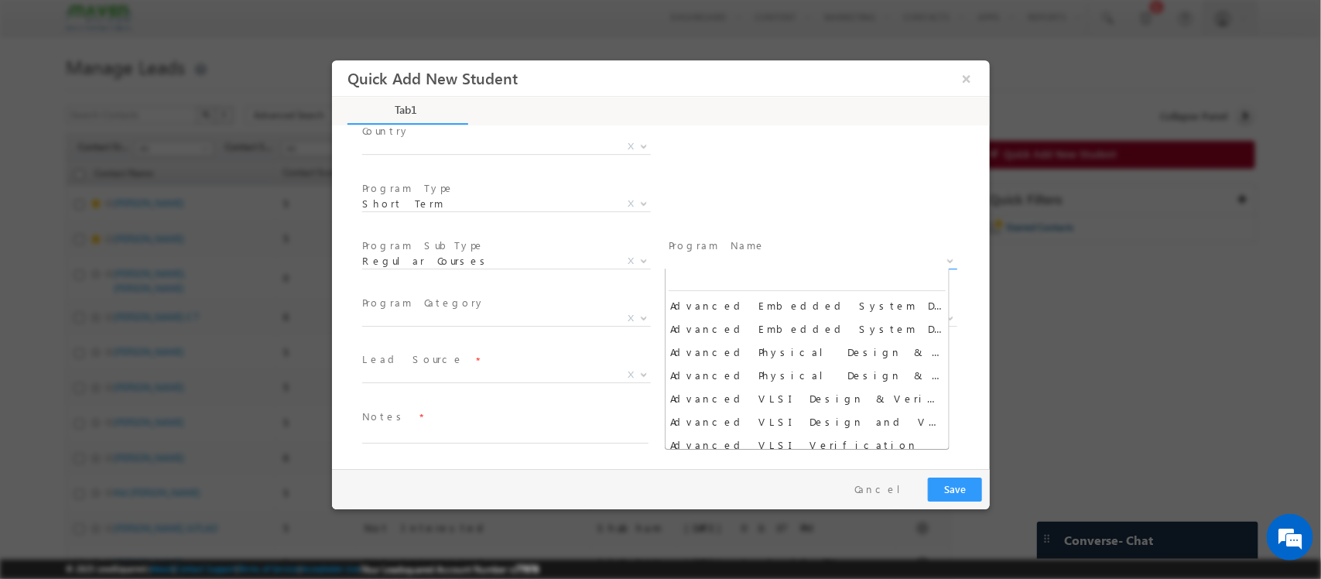
click at [723, 254] on span "X" at bounding box center [812, 261] width 289 height 15
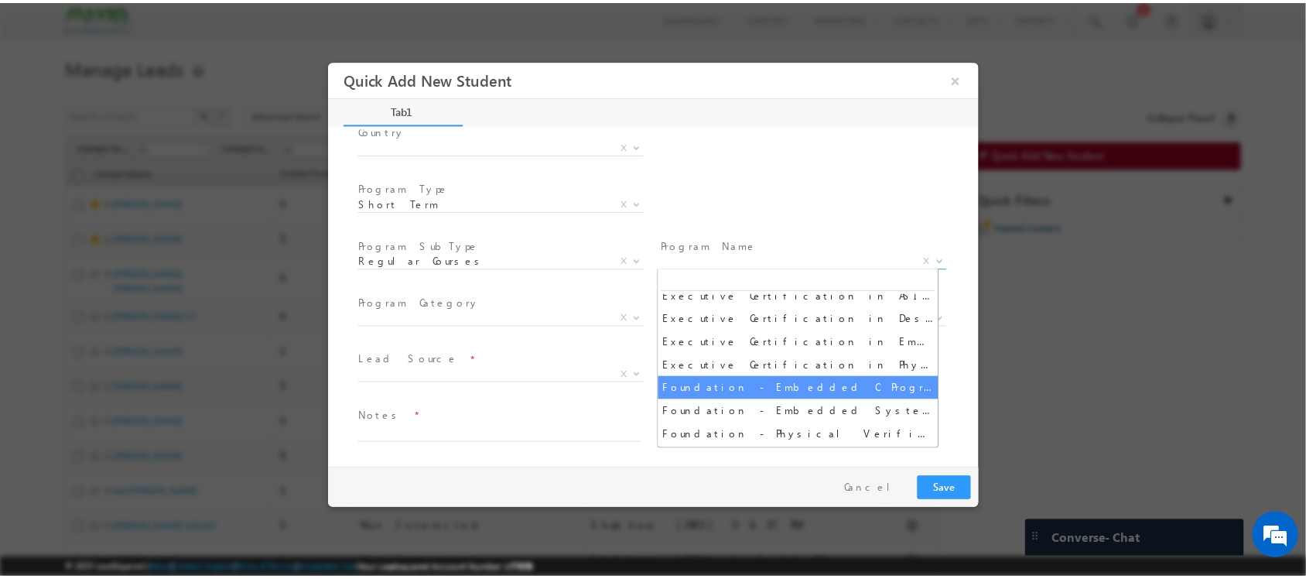
scroll to position [265, 0]
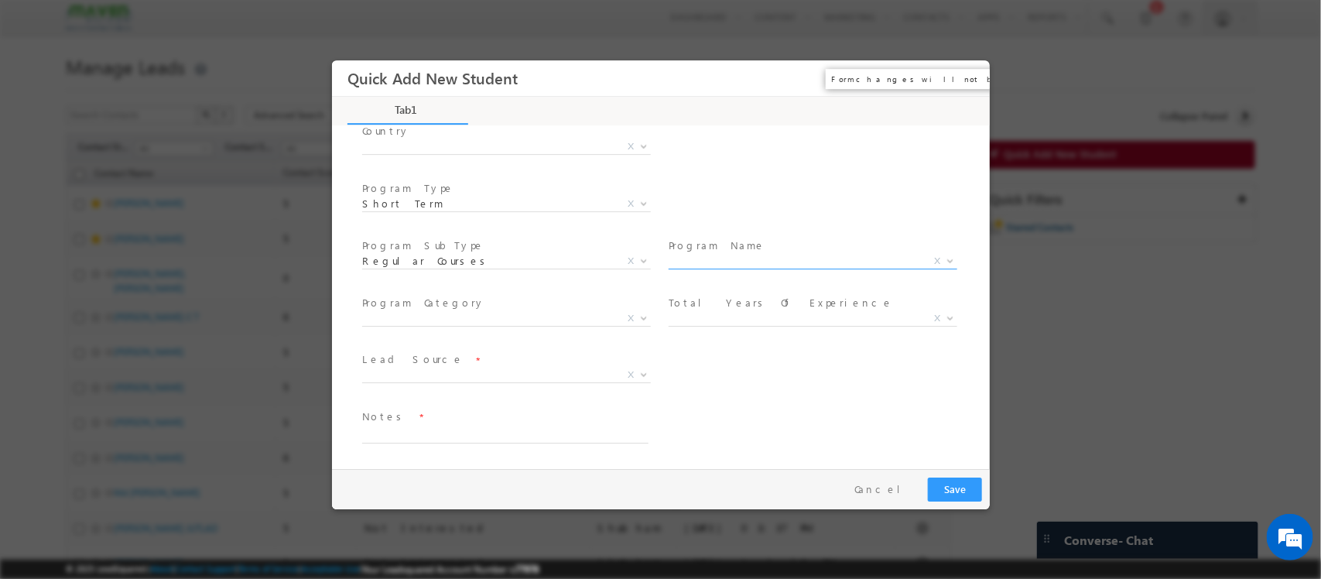
click at [959, 76] on button "×" at bounding box center [965, 78] width 26 height 29
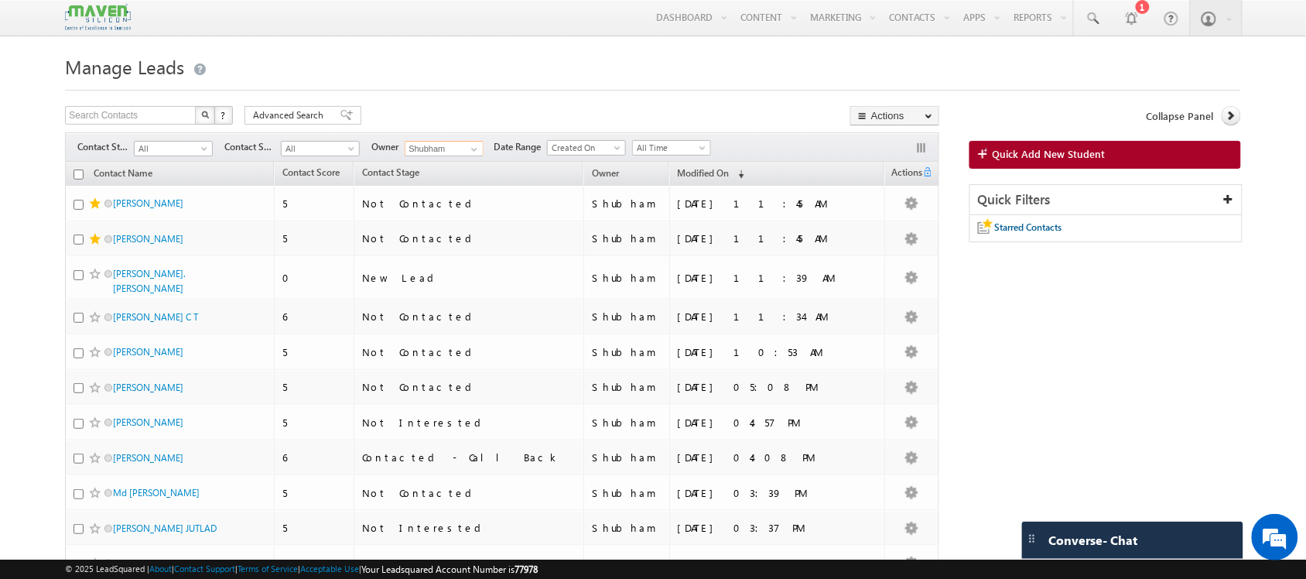
click at [443, 152] on input "Shubham" at bounding box center [444, 148] width 79 height 15
click at [463, 152] on input "Shubham" at bounding box center [444, 148] width 79 height 15
click at [473, 152] on span at bounding box center [474, 149] width 12 height 12
click at [190, 145] on span "All" at bounding box center [171, 149] width 73 height 14
click at [462, 144] on input "Shubham" at bounding box center [444, 148] width 79 height 15
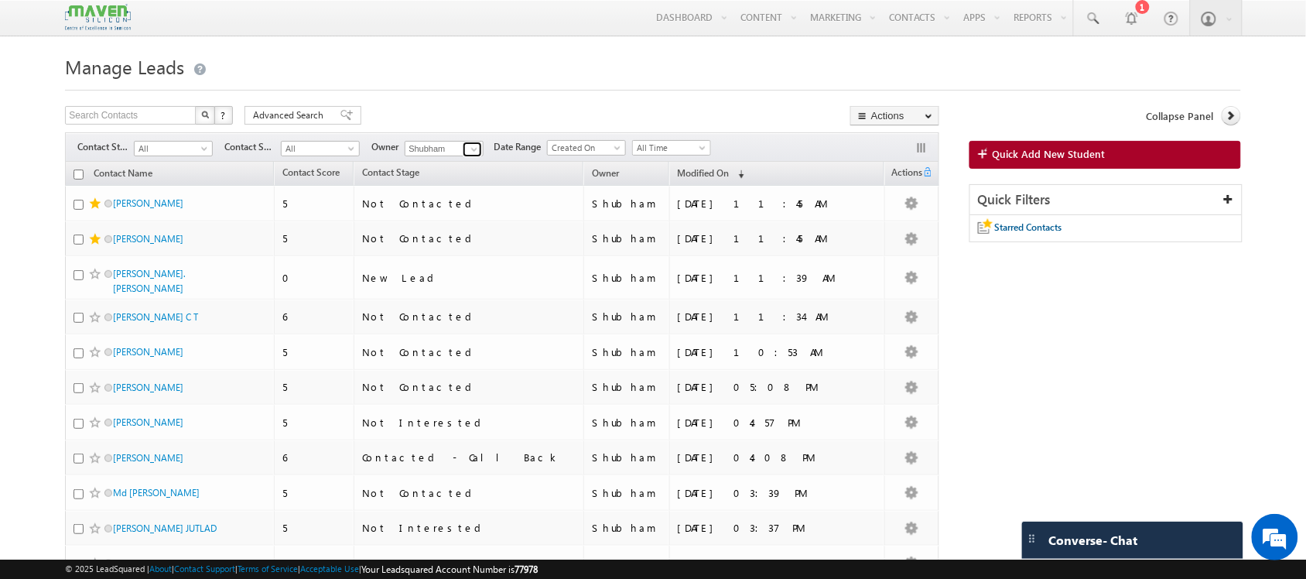
click at [470, 144] on link at bounding box center [472, 149] width 19 height 15
click at [526, 55] on h1 "Manage Leads" at bounding box center [652, 65] width 1175 height 30
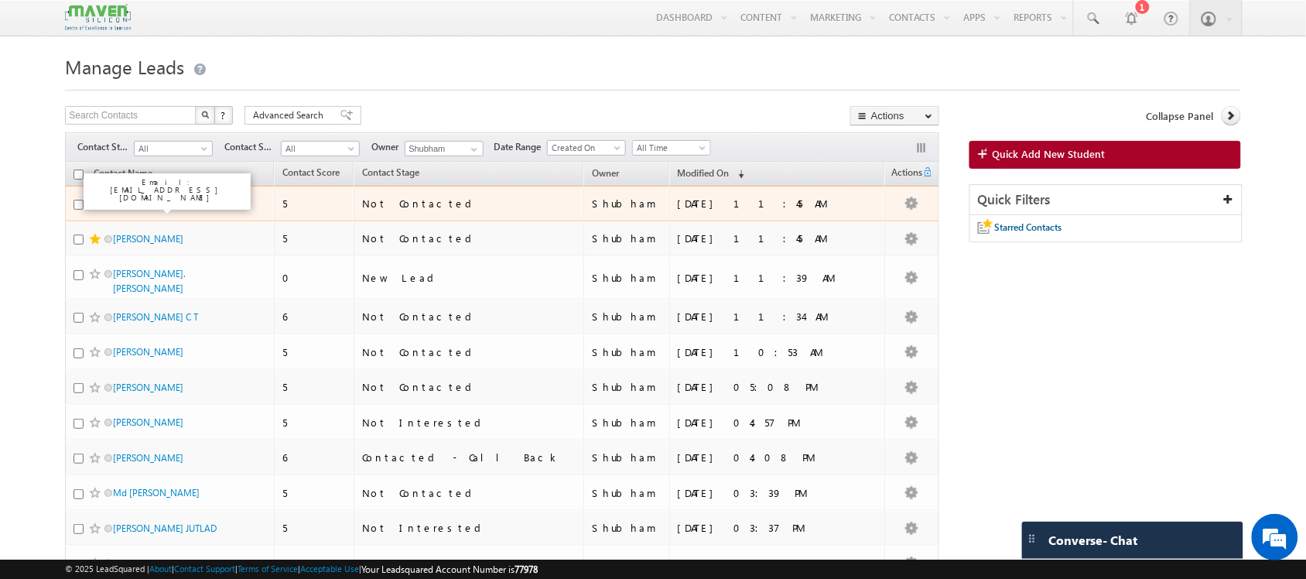
click at [164, 209] on link "[PERSON_NAME]" at bounding box center [148, 203] width 70 height 12
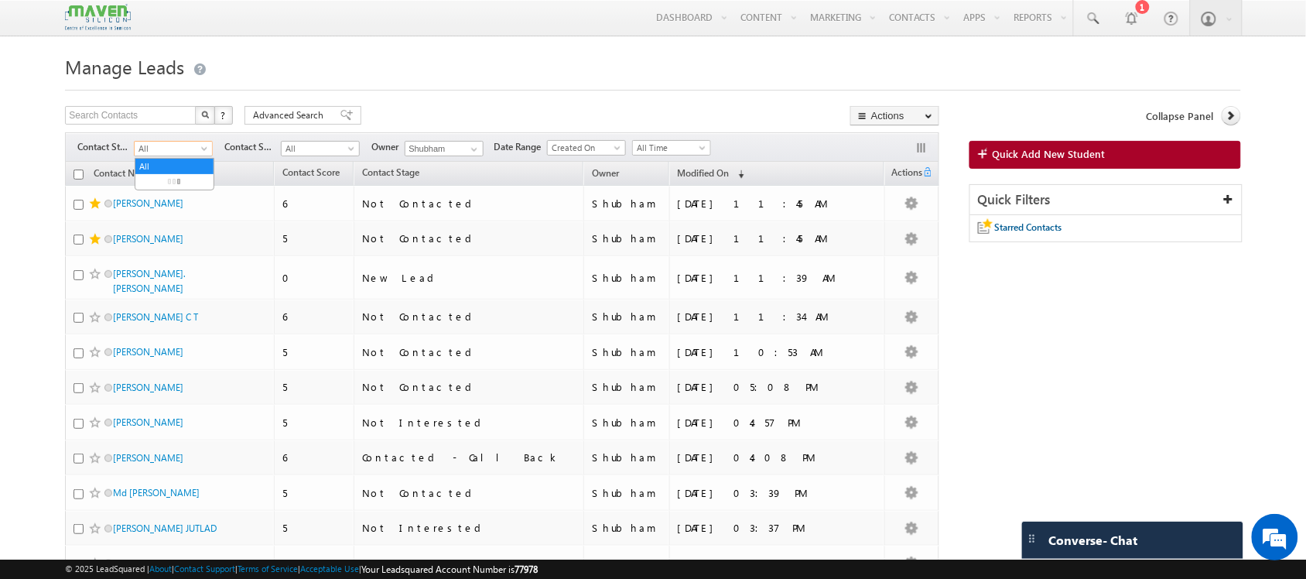
click at [203, 149] on span at bounding box center [206, 151] width 12 height 12
click at [909, 55] on link "Smart Views" at bounding box center [946, 52] width 124 height 32
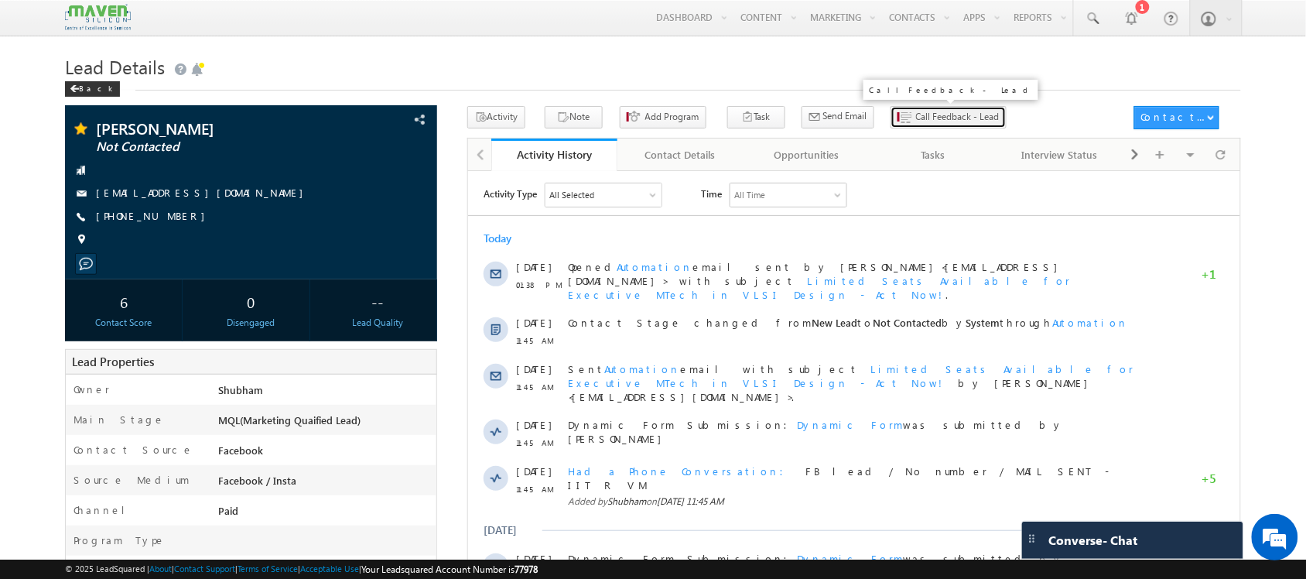
click at [916, 124] on span "Call Feedback - Lead" at bounding box center [958, 117] width 84 height 14
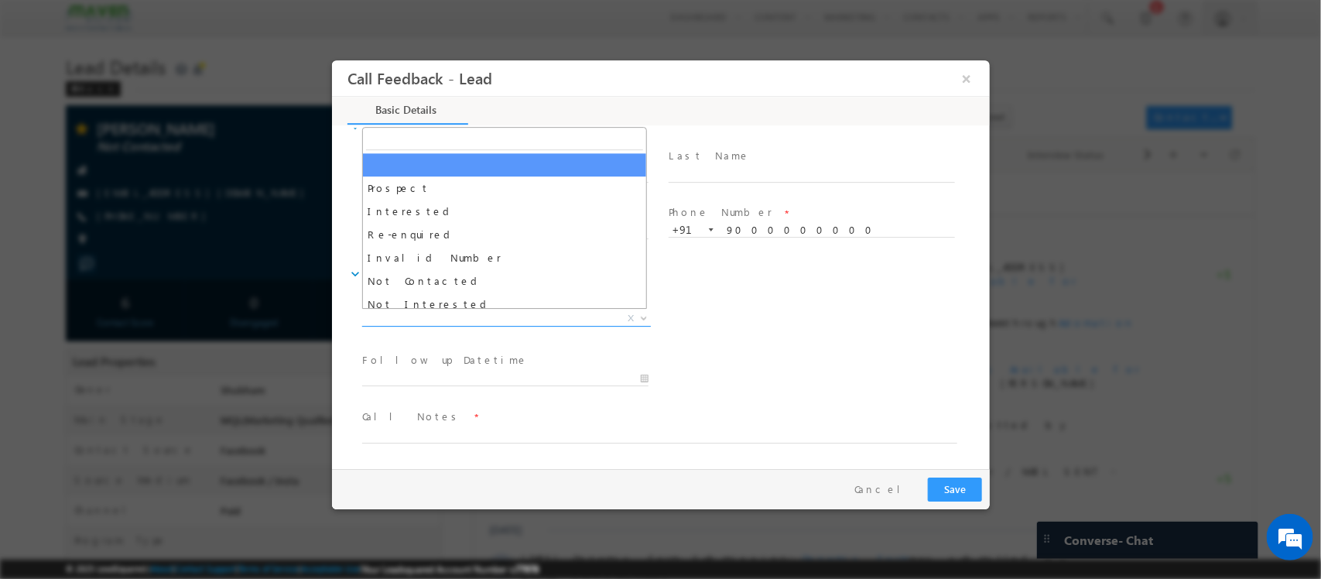
click at [545, 311] on span "X" at bounding box center [505, 318] width 289 height 15
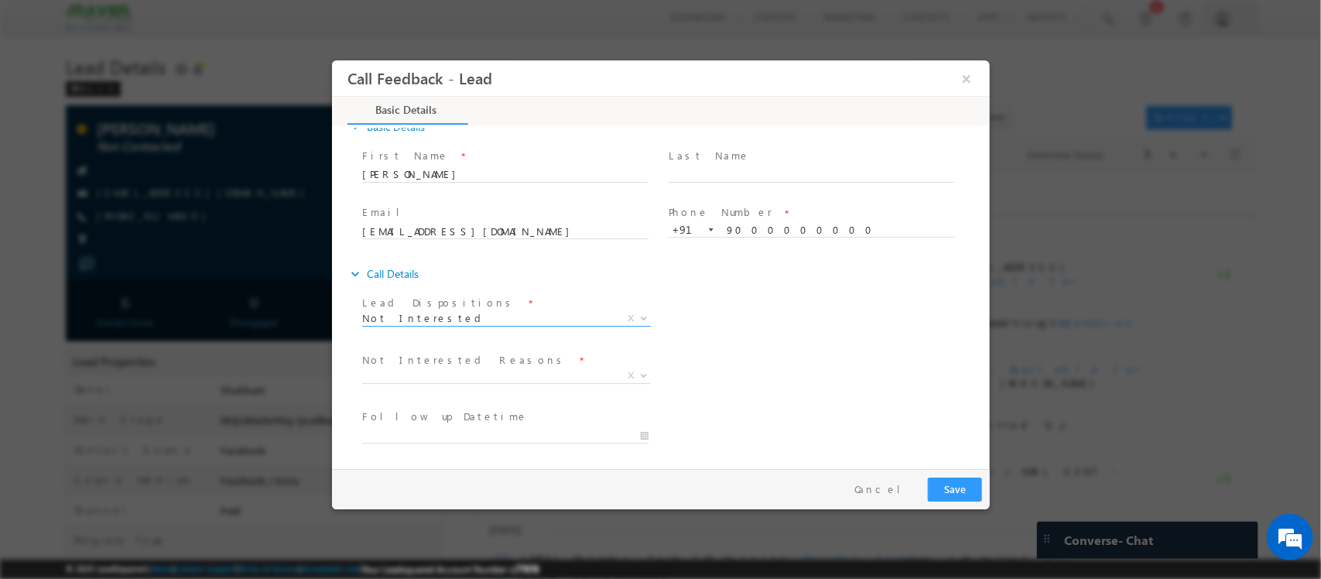
scroll to position [140, 0]
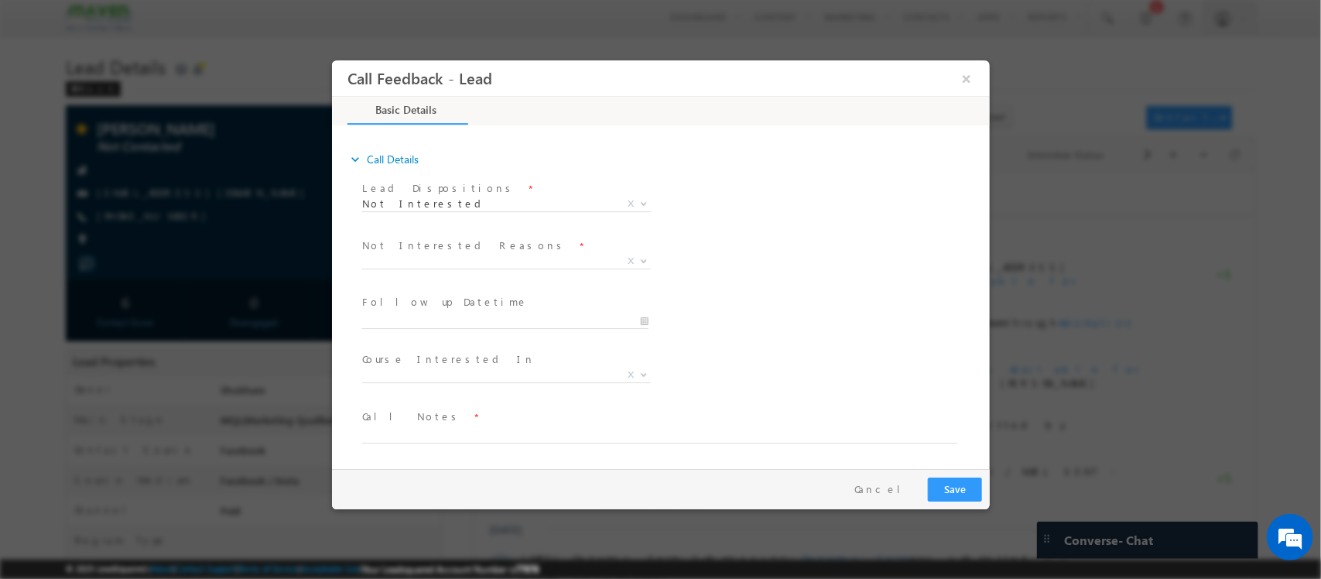
click at [508, 250] on span "Not Interested Reasons *" at bounding box center [503, 246] width 285 height 17
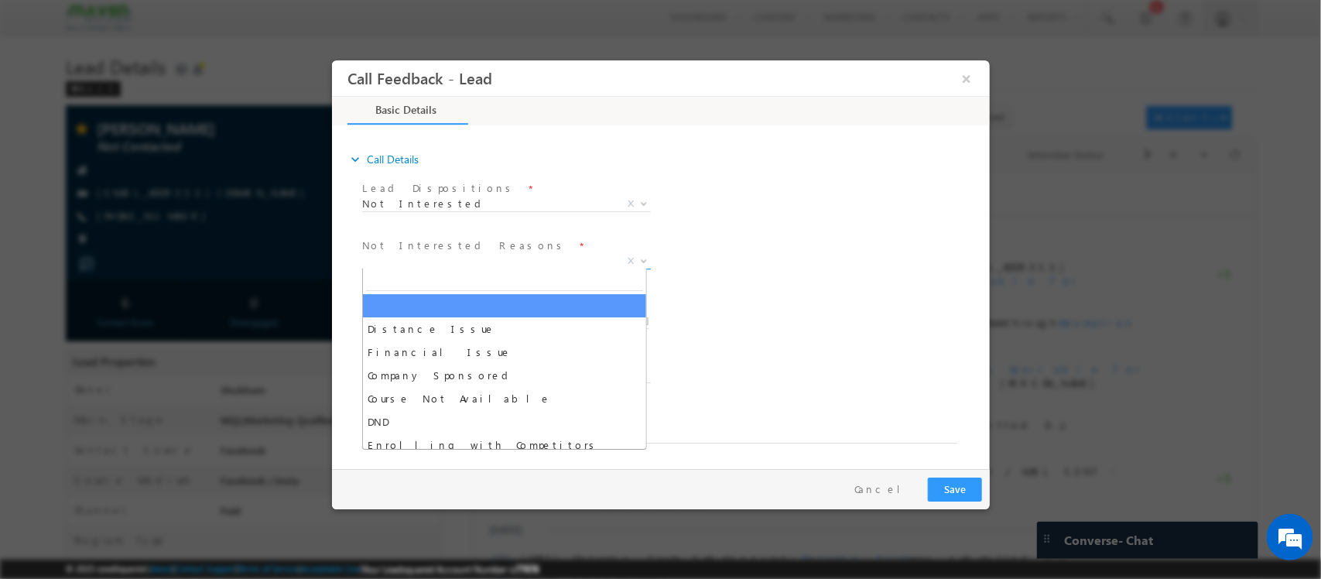
click at [482, 264] on span "X" at bounding box center [505, 261] width 289 height 15
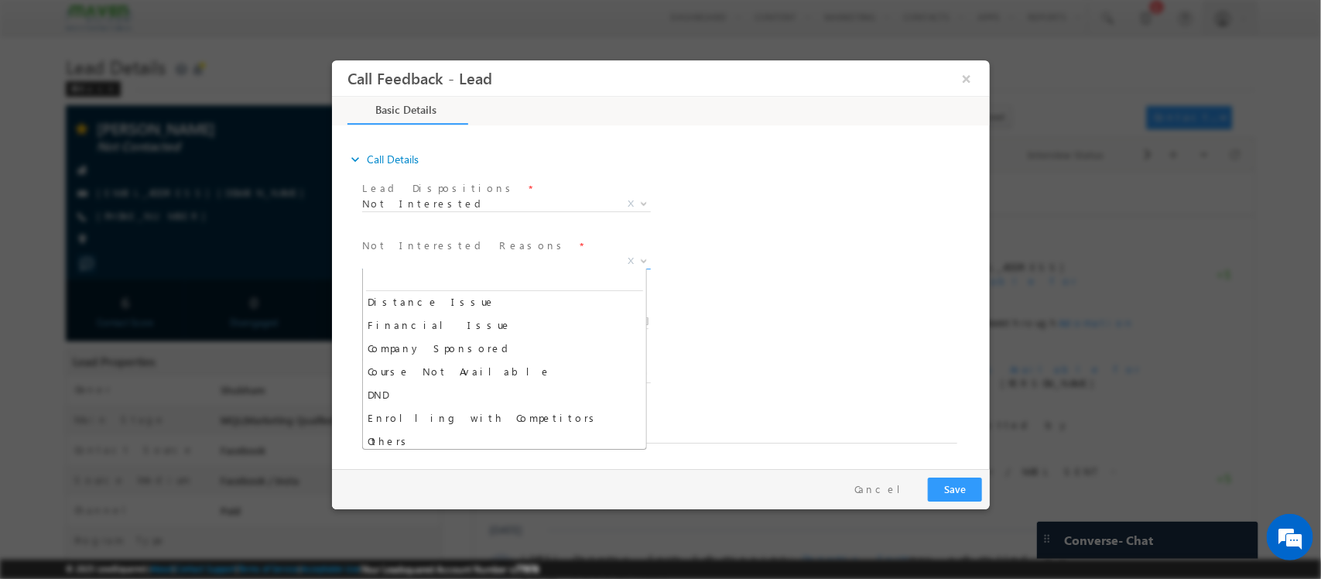
scroll to position [31, 0]
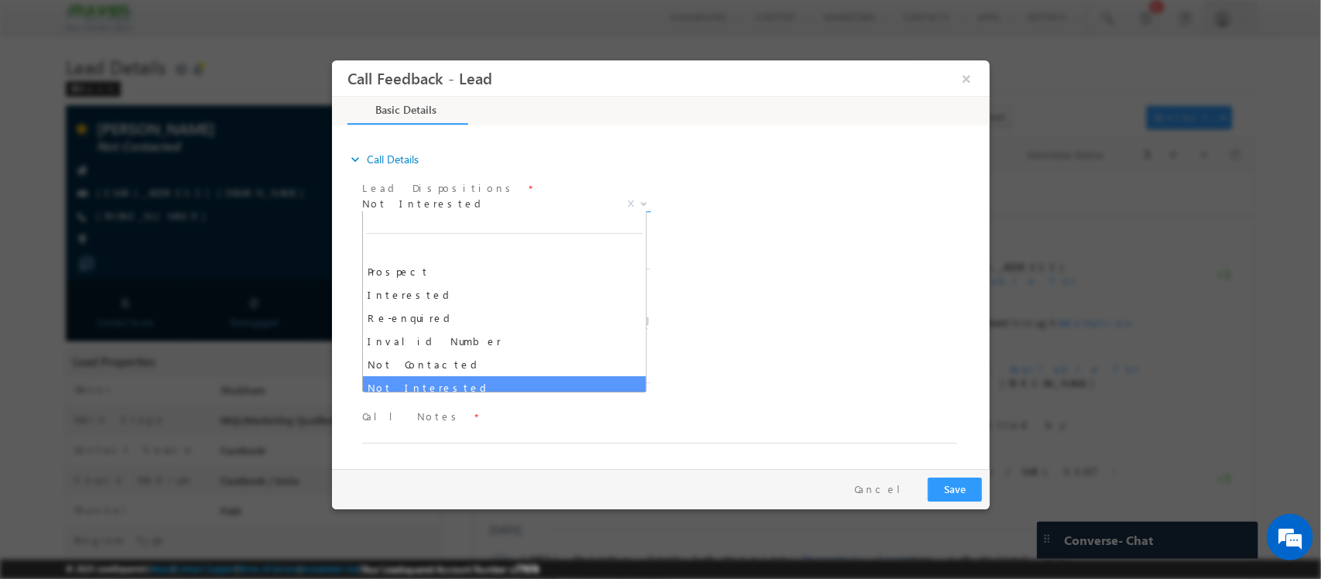
click at [525, 202] on span "Not Interested" at bounding box center [486, 204] width 251 height 14
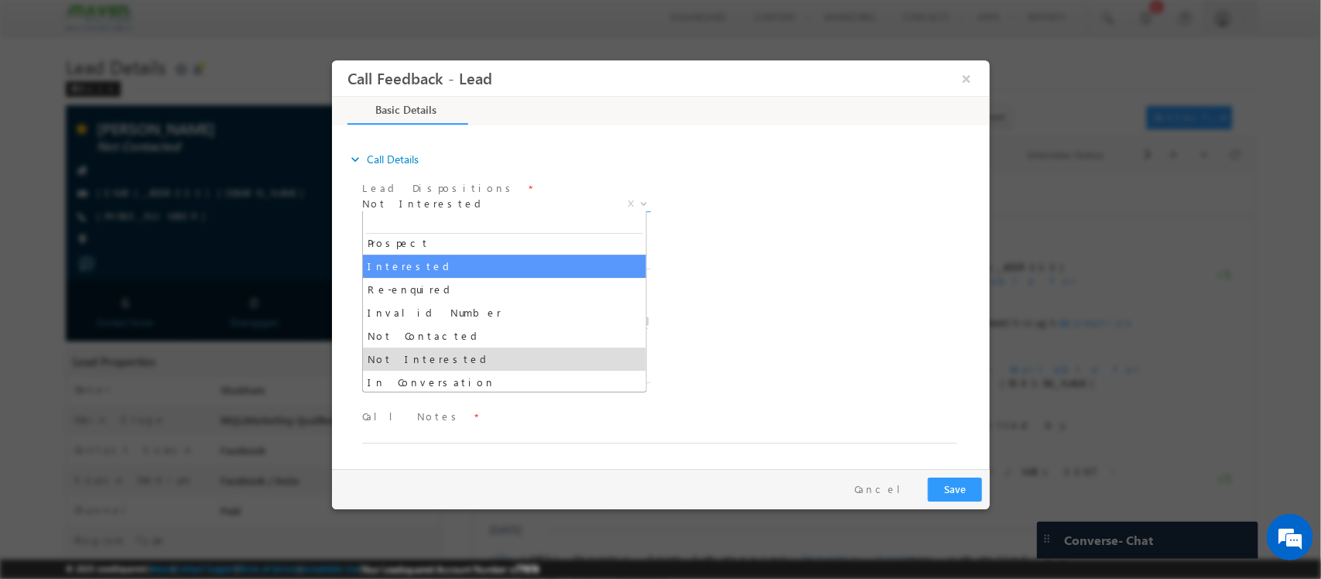
scroll to position [29, 0]
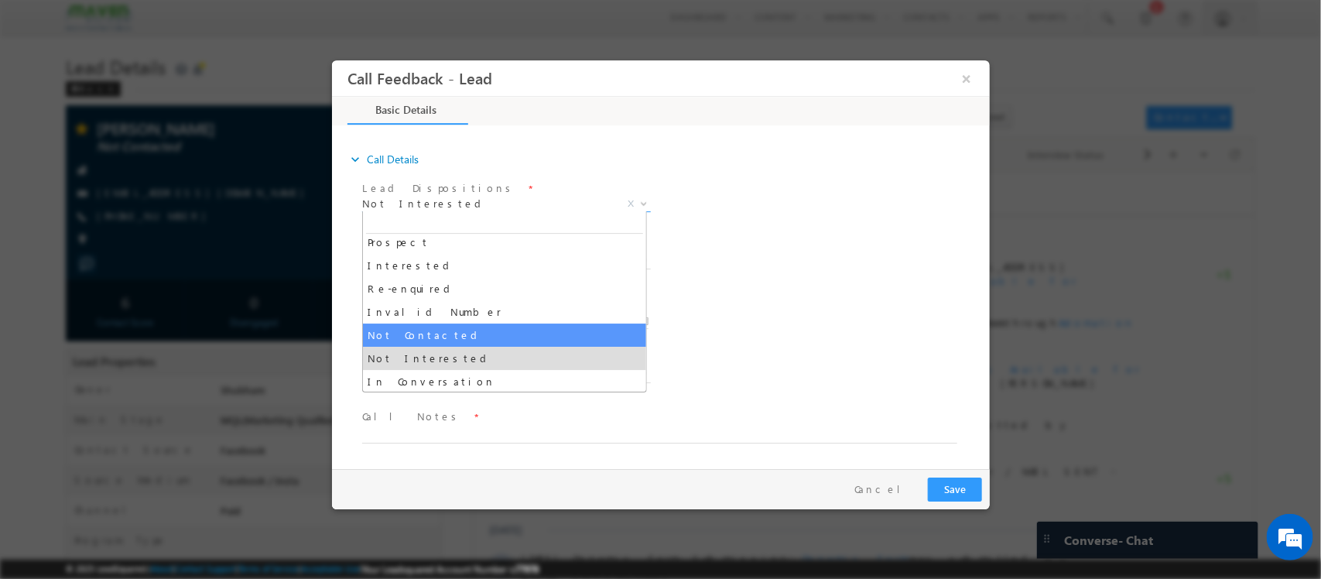
select select "Not Contacted"
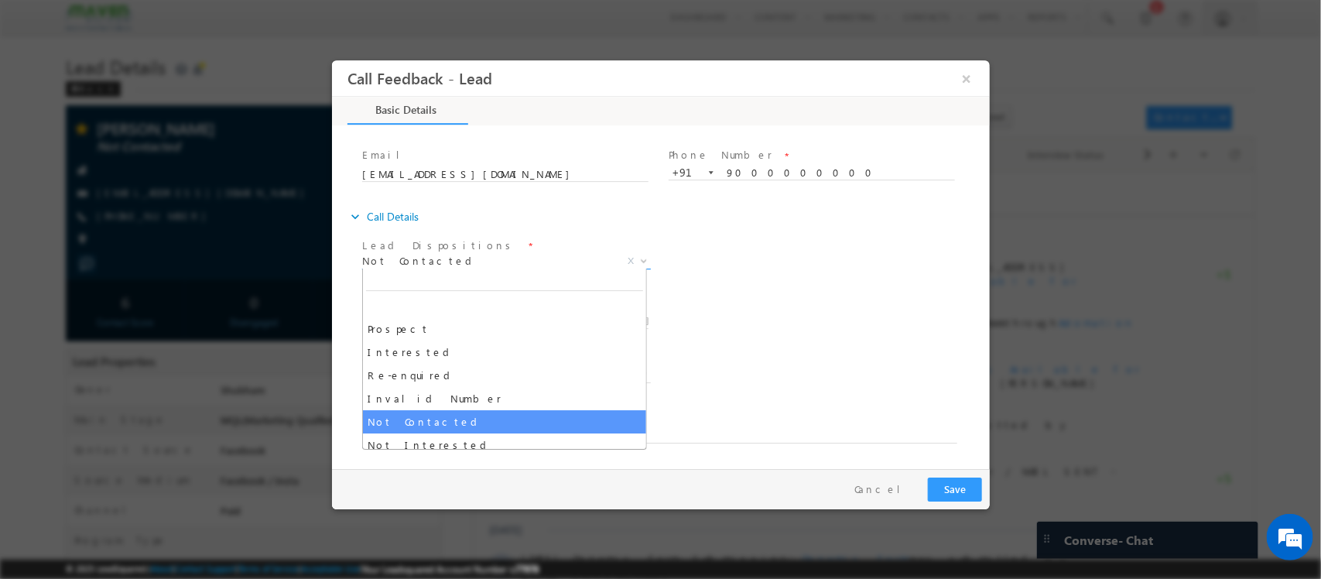
click at [498, 258] on span "Not Contacted" at bounding box center [486, 261] width 251 height 14
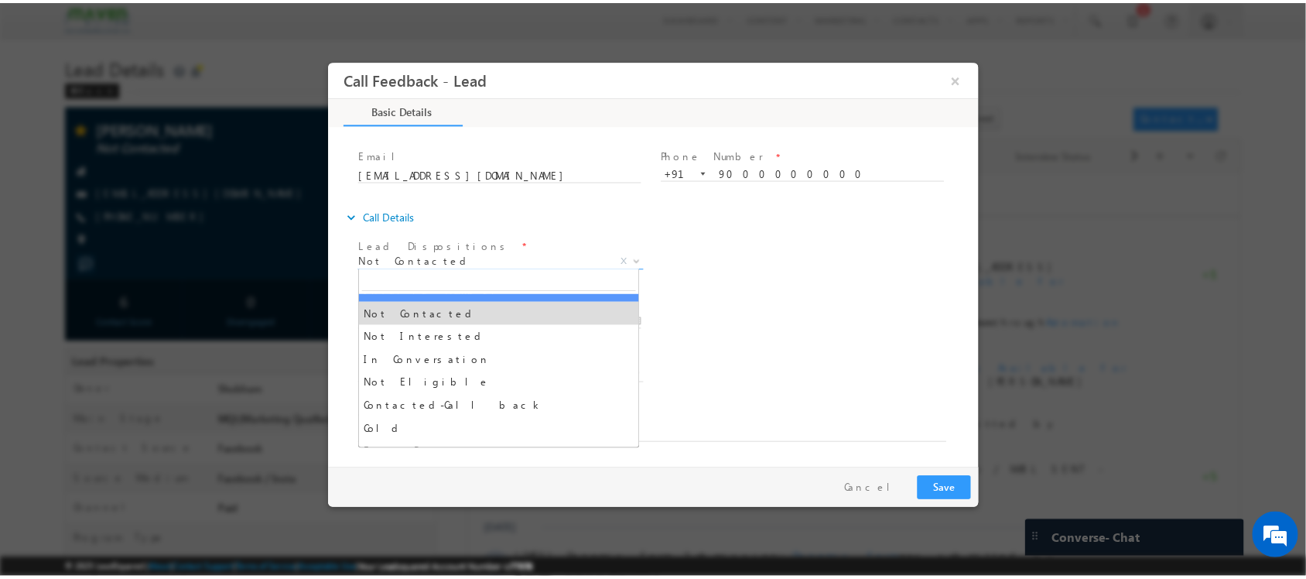
scroll to position [147, 0]
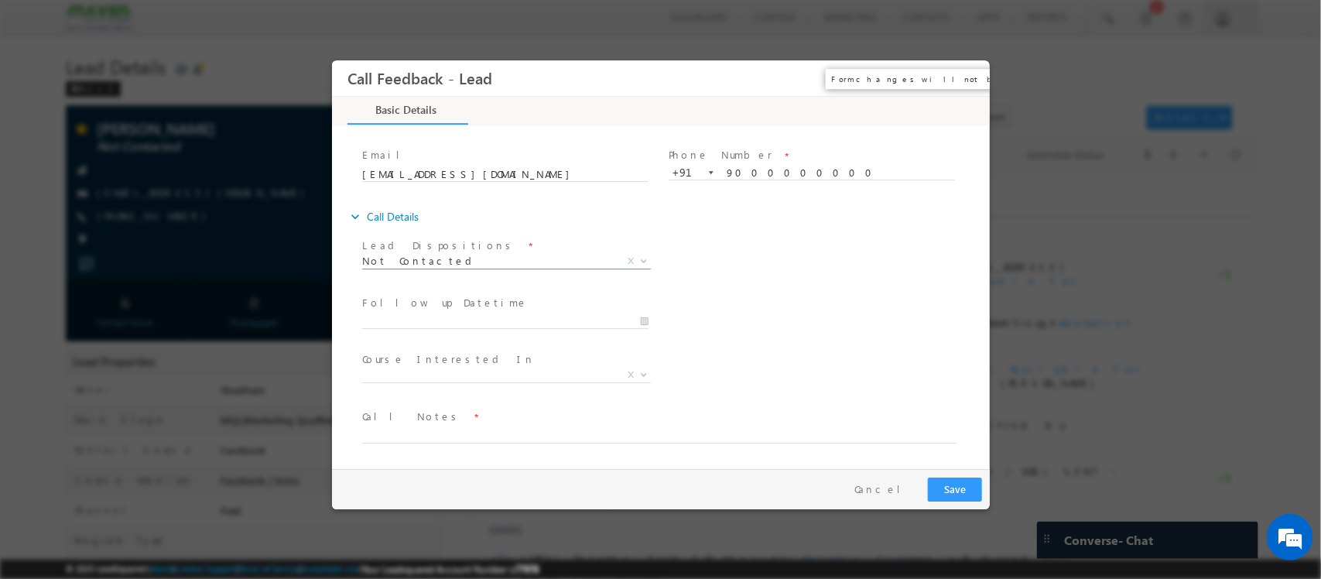
click at [954, 75] on button "×" at bounding box center [965, 78] width 26 height 29
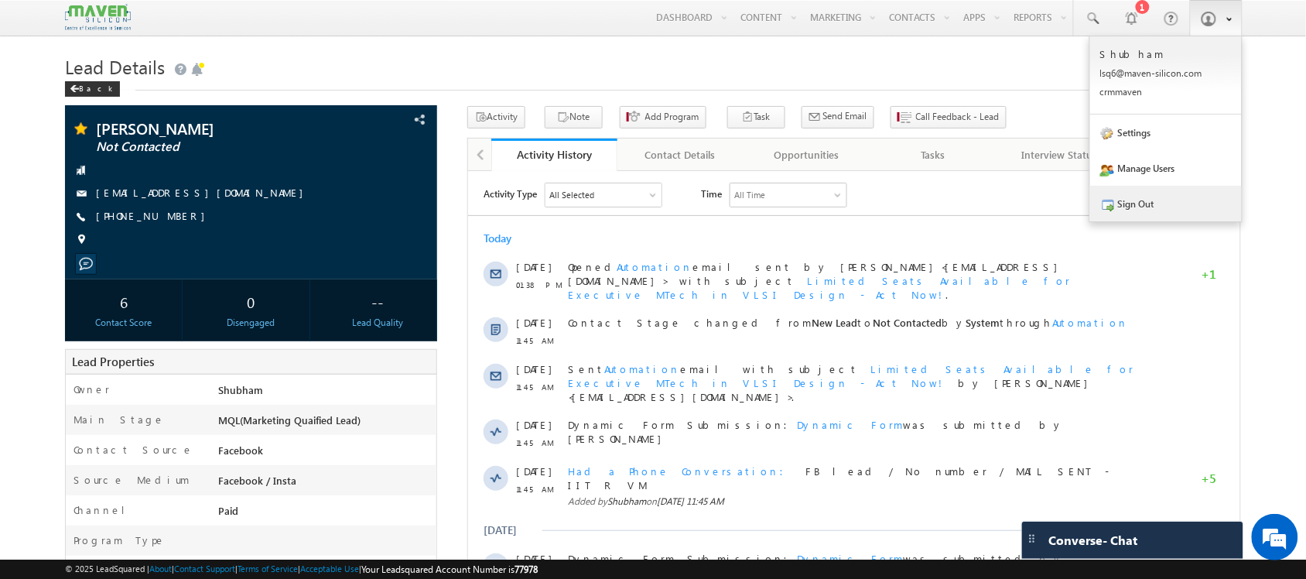
click at [1154, 203] on link "Sign Out" at bounding box center [1166, 204] width 152 height 36
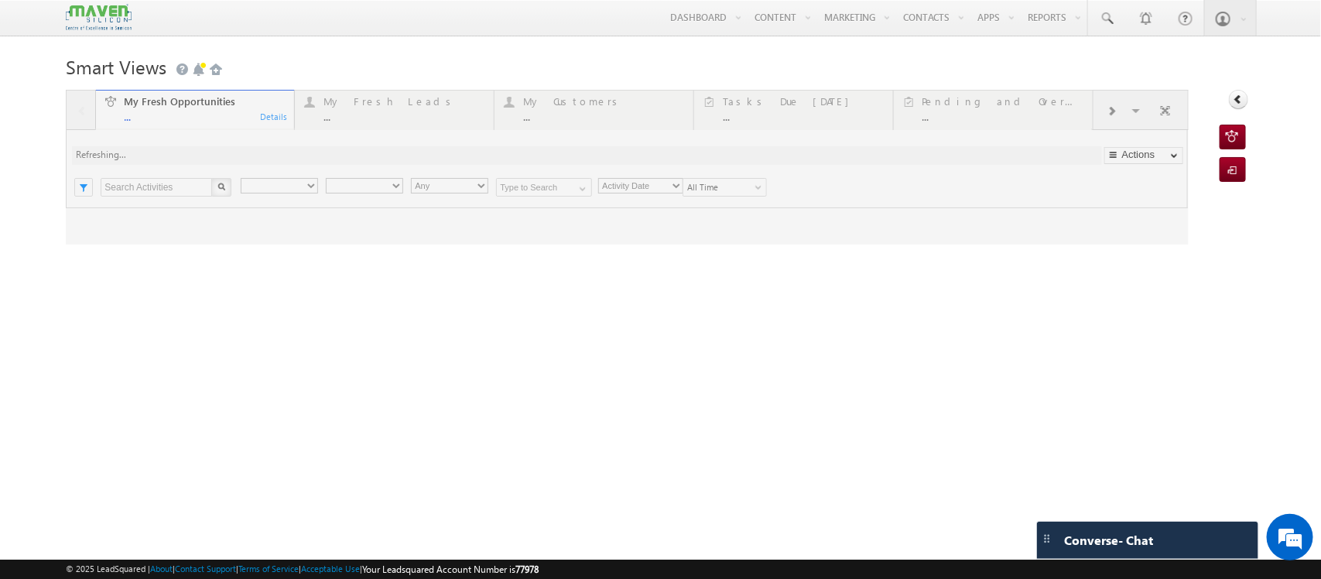
type input "Current User"
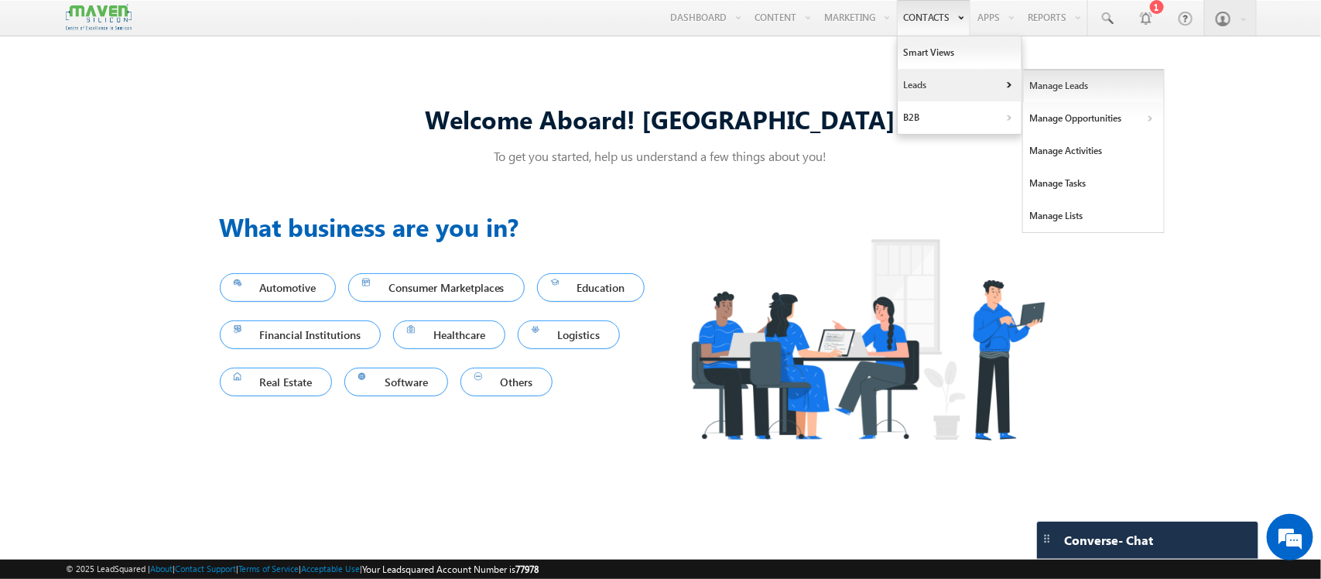
click at [1053, 87] on link "Manage Leads" at bounding box center [1094, 86] width 142 height 32
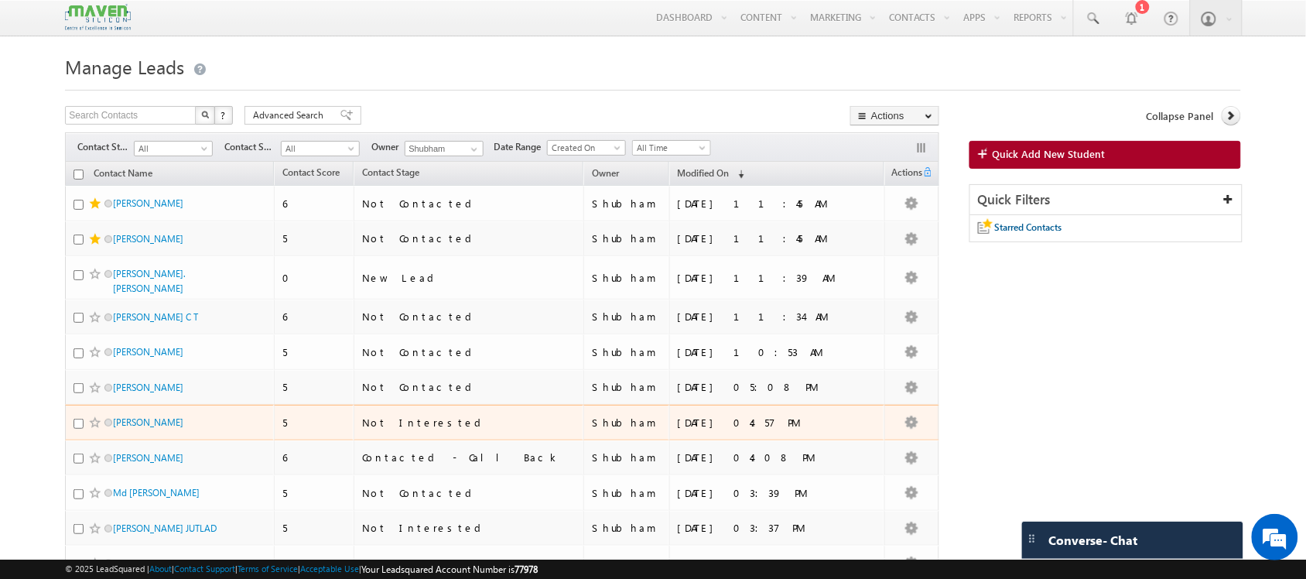
scroll to position [629, 0]
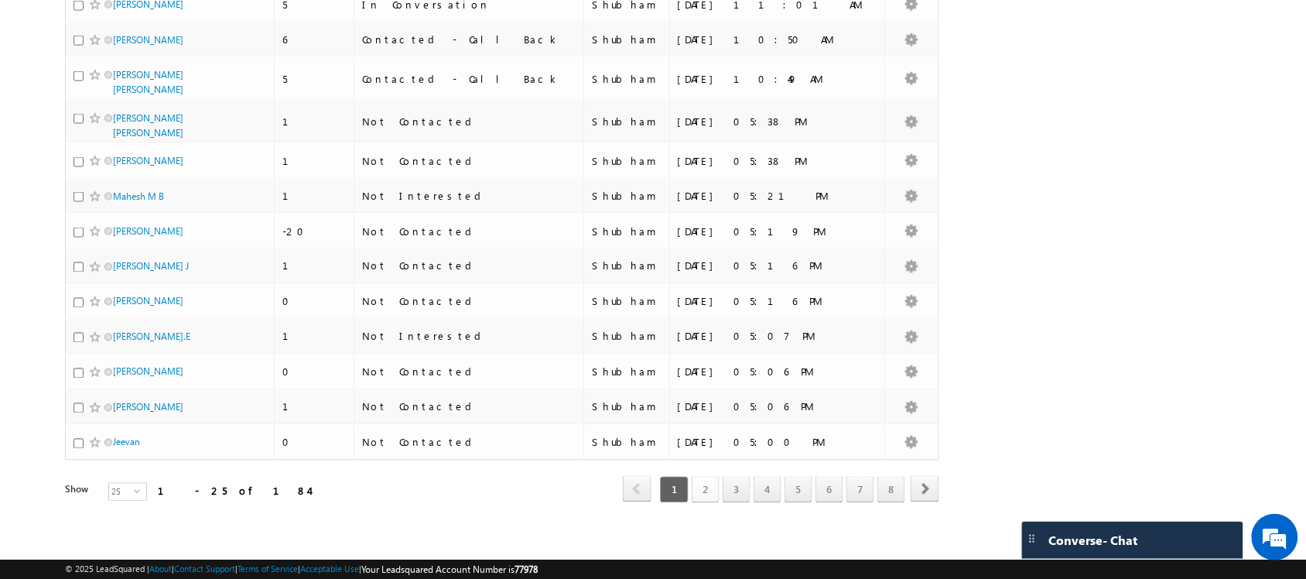
click at [696, 484] on link "2" at bounding box center [706, 490] width 28 height 26
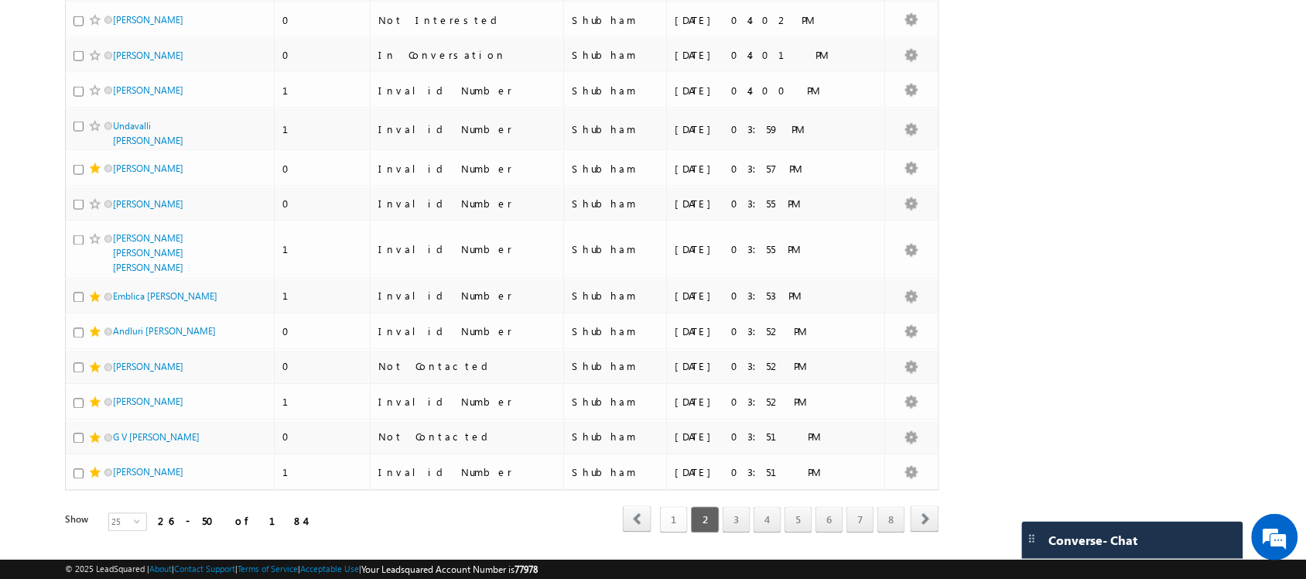
click at [679, 507] on link "1" at bounding box center [674, 520] width 28 height 26
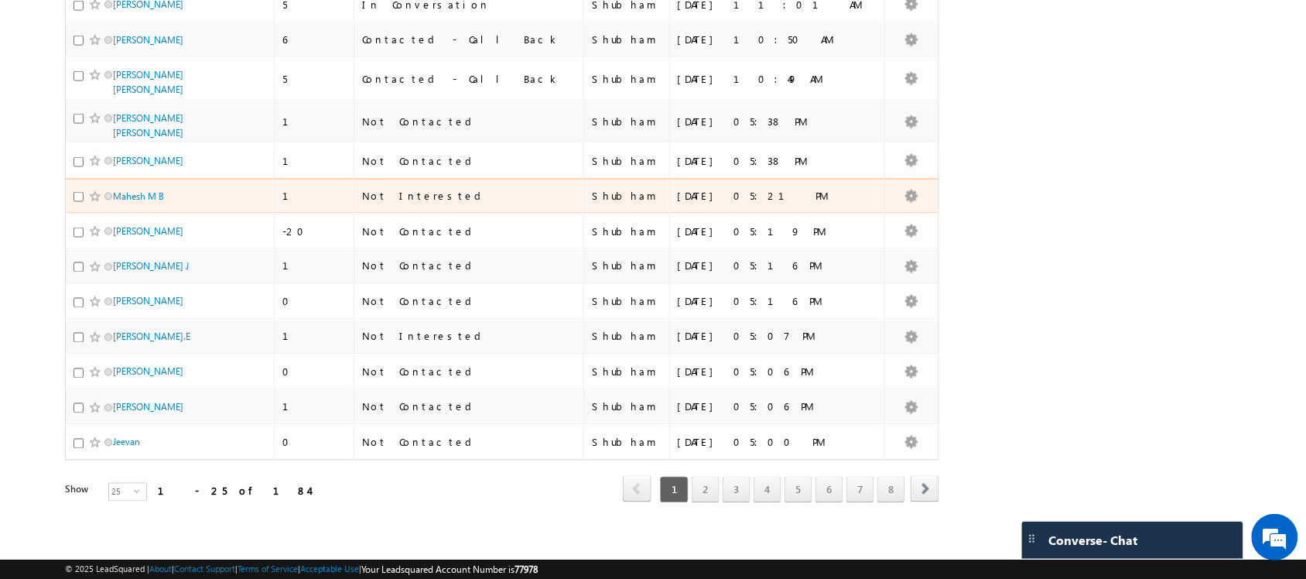
scroll to position [0, 0]
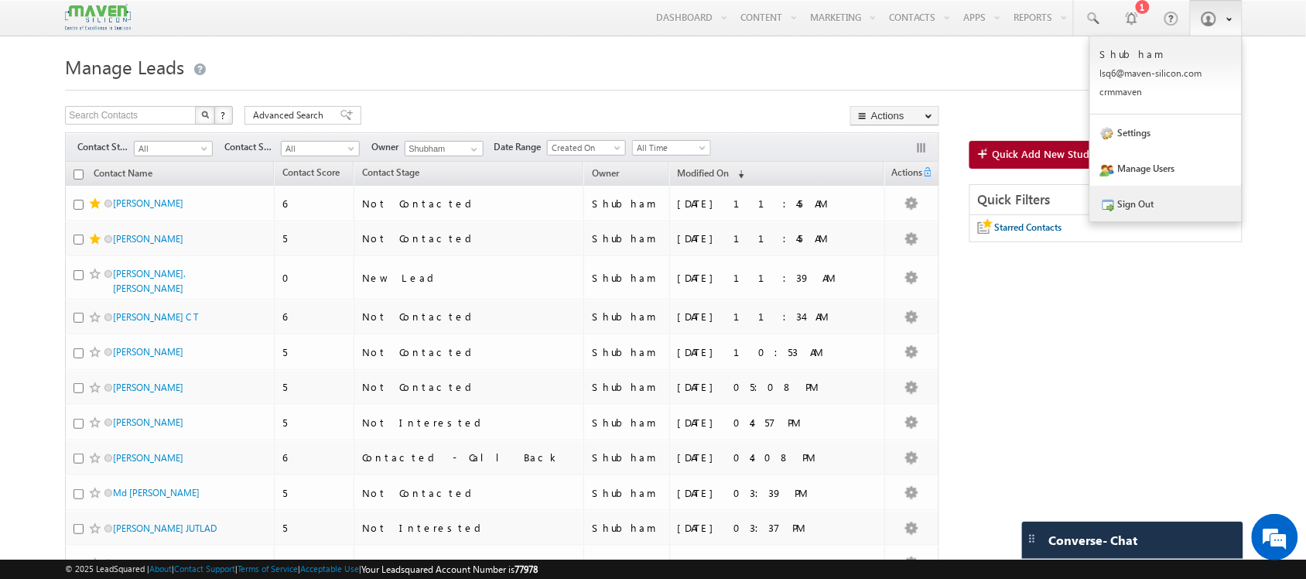
click at [1142, 214] on link "Sign Out" at bounding box center [1166, 204] width 152 height 36
